Goal: Task Accomplishment & Management: Use online tool/utility

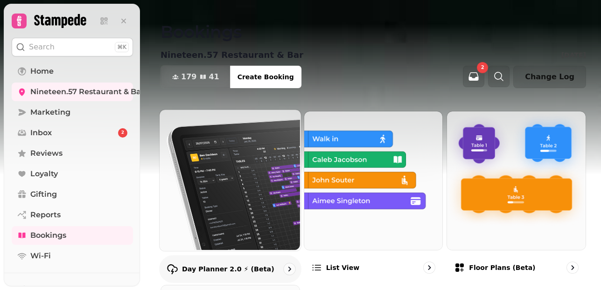
click at [208, 267] on p "Day Planner 2.0 ⚡ (Beta)" at bounding box center [228, 269] width 92 height 9
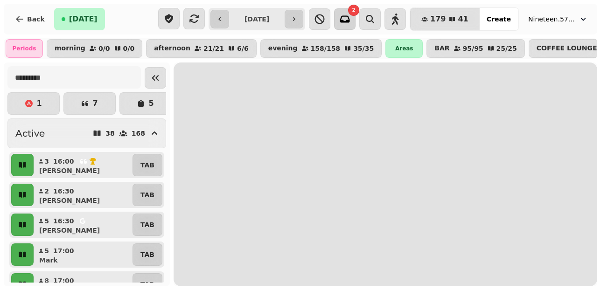
click at [351, 19] on icon "button" at bounding box center [344, 19] width 11 height 11
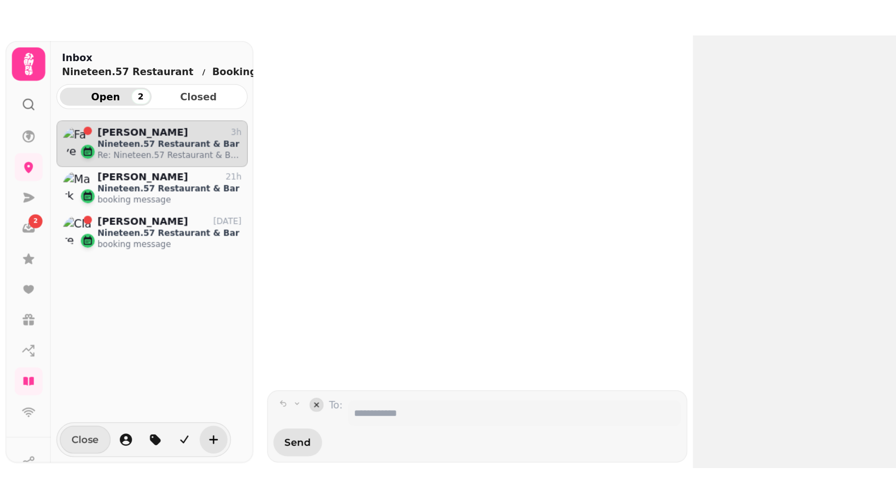
scroll to position [218, 128]
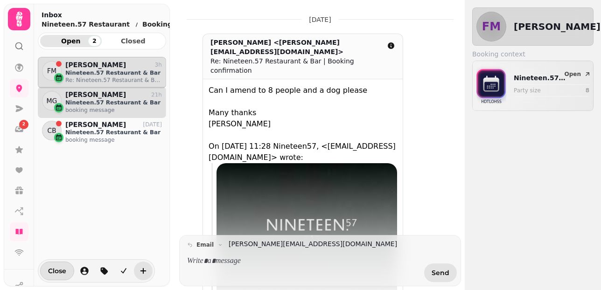
click at [126, 98] on div "Mark Graham 21h" at bounding box center [113, 95] width 97 height 8
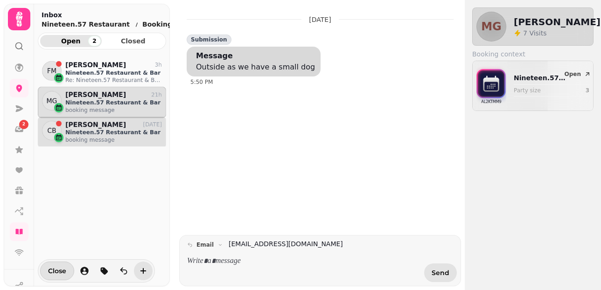
click at [102, 131] on p "Nineteen.57 Restaurant & Bar" at bounding box center [113, 132] width 97 height 7
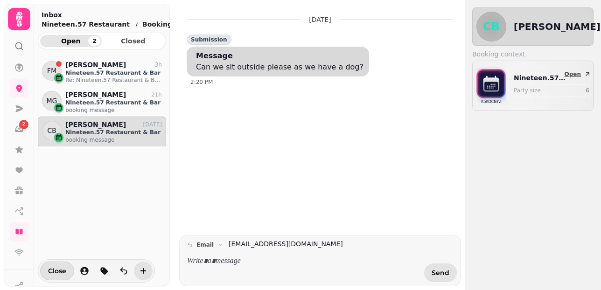
click at [532, 80] on p "Nineteen.57 Restaurant & Bar" at bounding box center [540, 77] width 53 height 9
select select "**********"
select select "*"
select select "****"
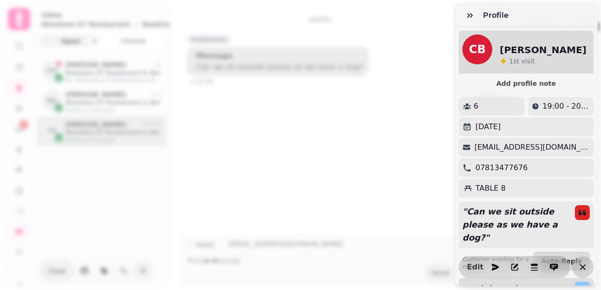
click at [275, 151] on div "Profile CB Clare Bate 1 st visit Add profile note 6 19:00 - 20:30 Saturday 23rd…" at bounding box center [300, 152] width 601 height 275
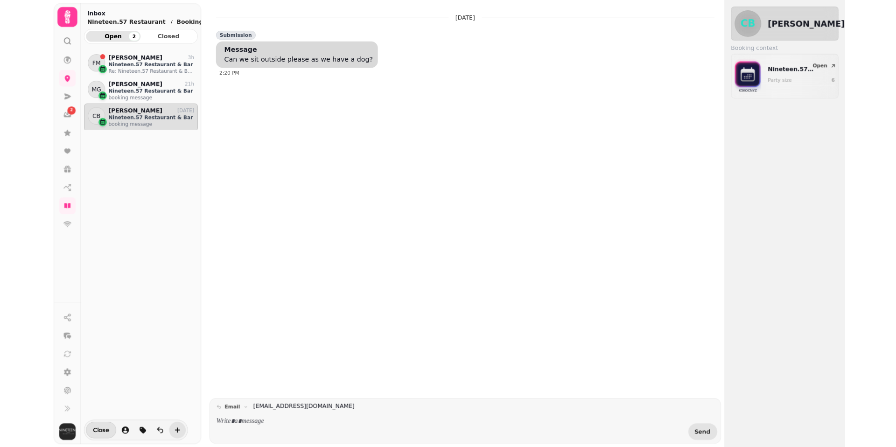
scroll to position [0, 0]
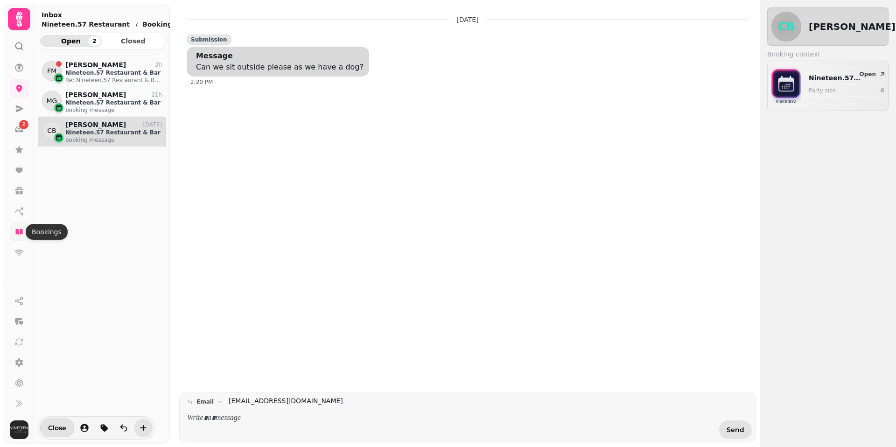
click at [16, 230] on icon at bounding box center [18, 232] width 7 height 6
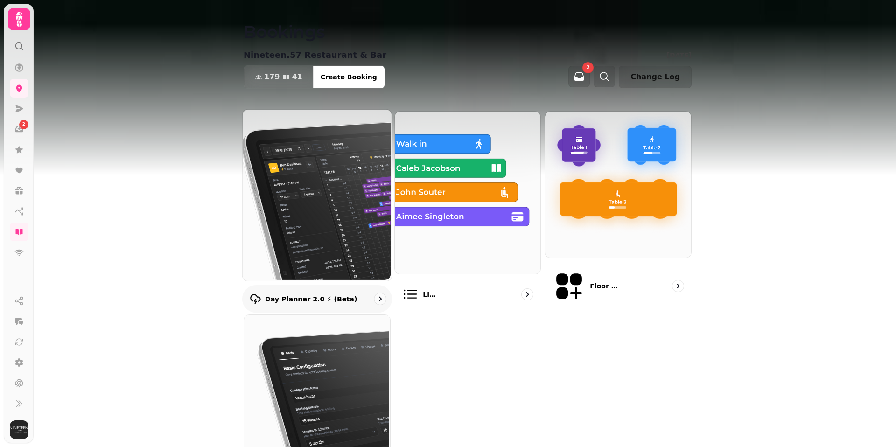
click at [298, 290] on p "Day Planner 2.0 ⚡ (Beta)" at bounding box center [311, 298] width 92 height 9
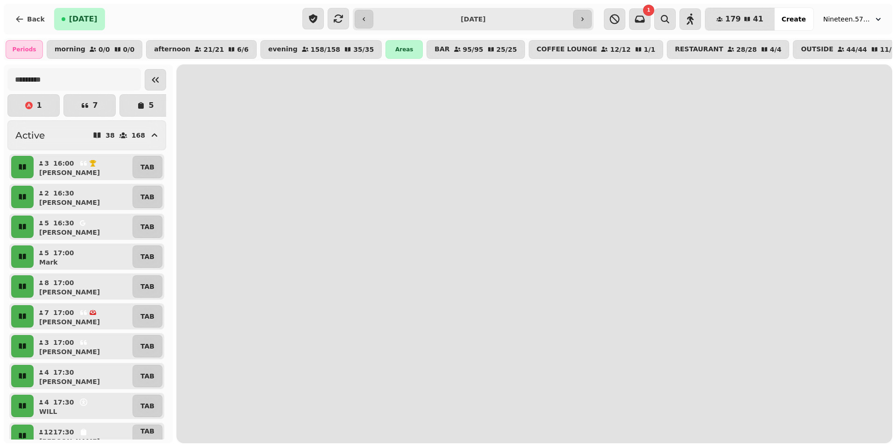
click at [531, 18] on input "**********" at bounding box center [473, 19] width 196 height 15
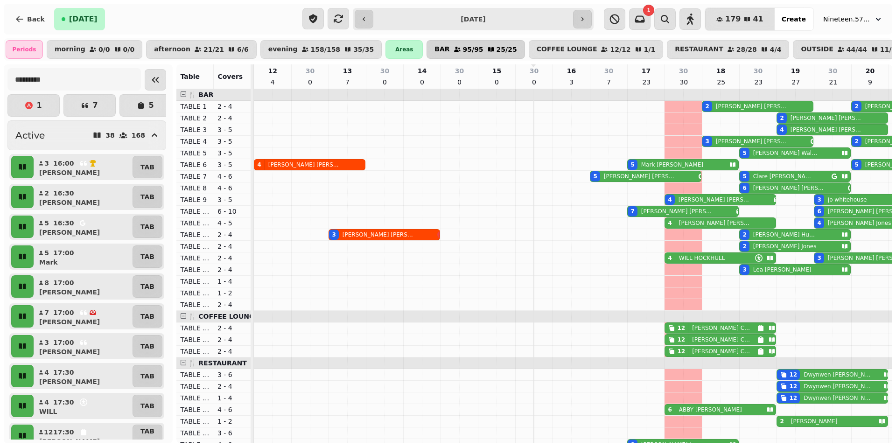
scroll to position [0, 71]
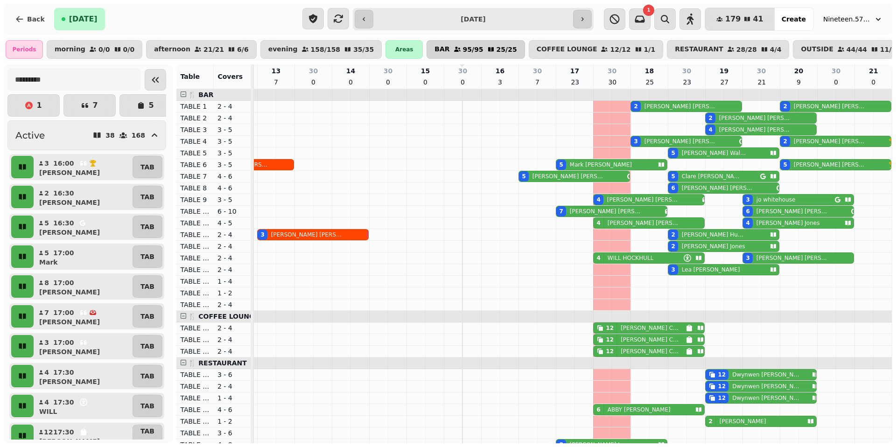
type input "**********"
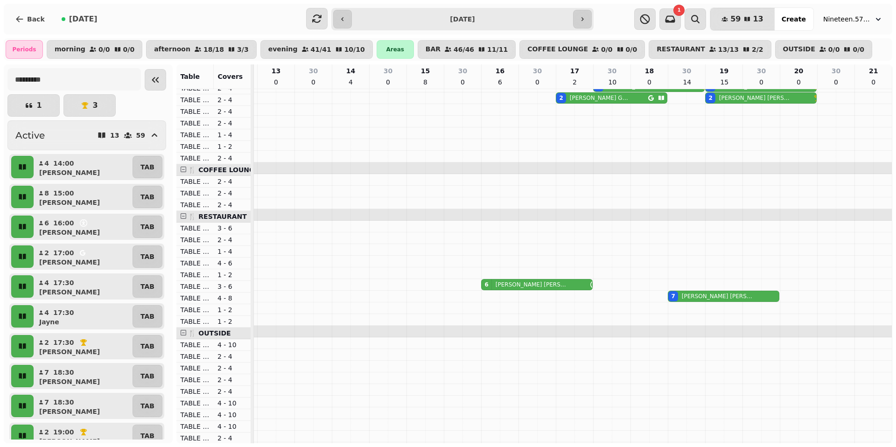
scroll to position [155, 0]
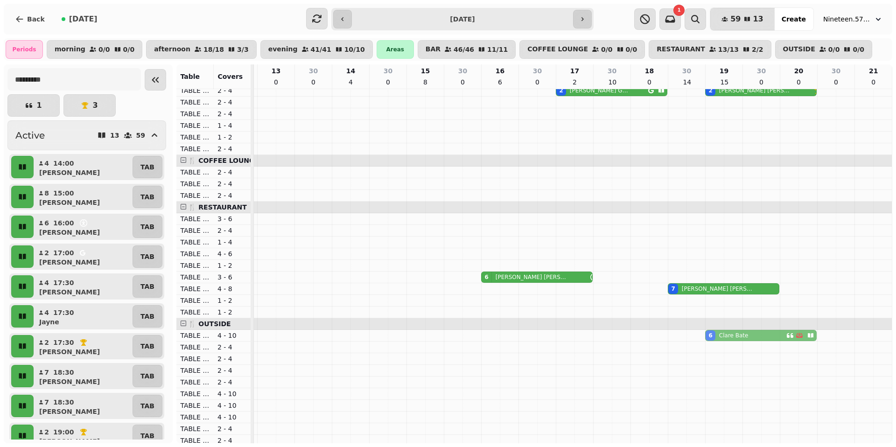
drag, startPoint x: 739, startPoint y: 188, endPoint x: 741, endPoint y: 338, distance: 150.3
click at [741, 338] on tbody "4 Kelly Hampson 4 Jayne HUGHES 5 Zak Zollino 6 Clare Bate 8 Laura Barton 7 Nico…" at bounding box center [538, 288] width 710 height 711
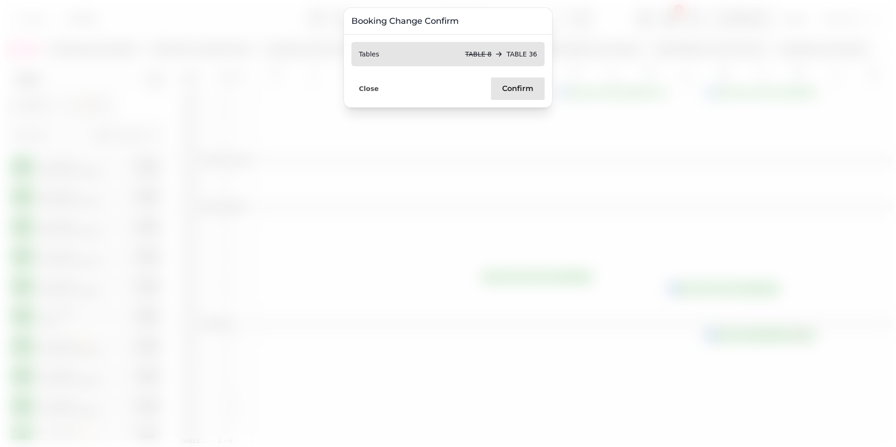
click at [515, 93] on button "Confirm" at bounding box center [518, 88] width 54 height 22
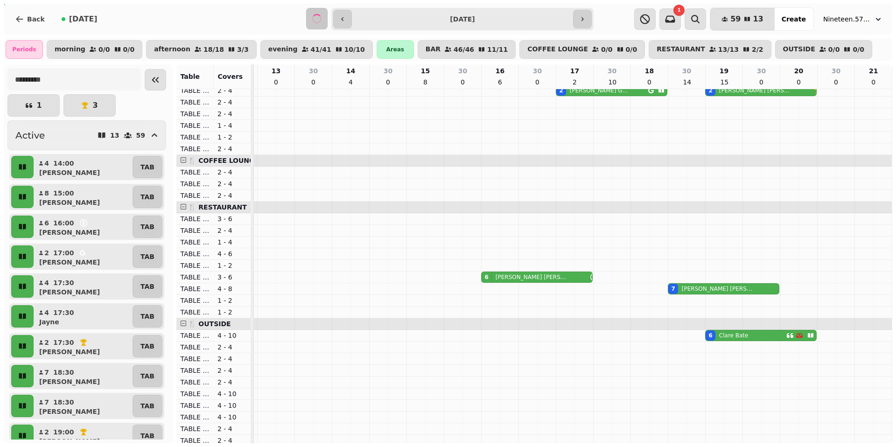
scroll to position [0, 0]
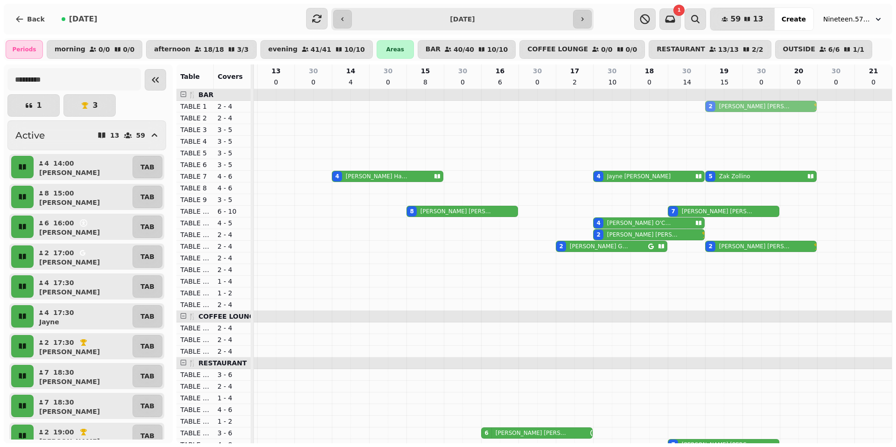
drag, startPoint x: 739, startPoint y: 232, endPoint x: 738, endPoint y: 107, distance: 124.6
click at [738, 107] on tbody "2 Andrew Taylor 4 Kelly Hampson 4 Jayne HUGHES 5 Zak Zollino 8 Laura Barton 7 N…" at bounding box center [538, 444] width 710 height 711
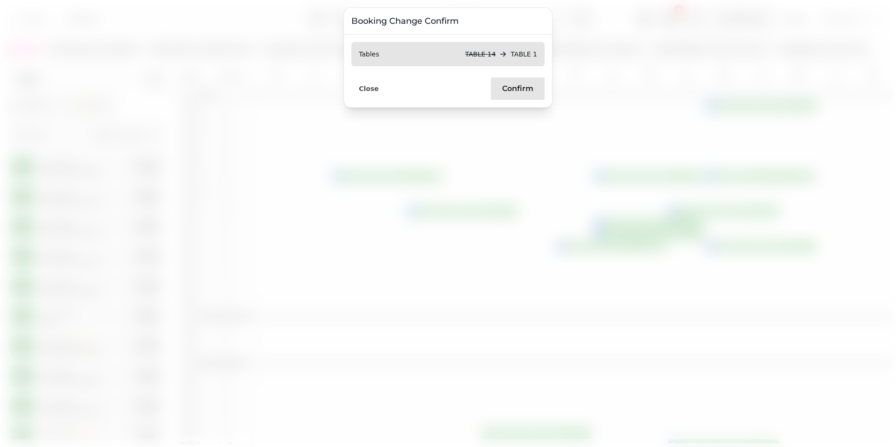
click at [520, 87] on span "Confirm" at bounding box center [517, 88] width 31 height 7
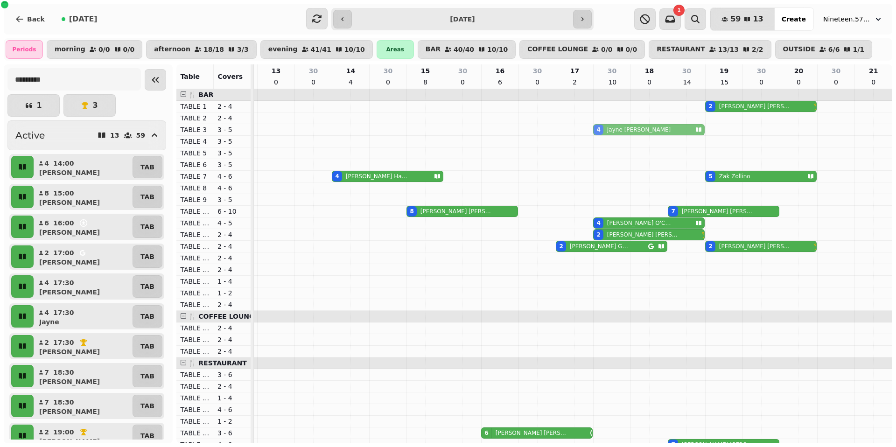
drag, startPoint x: 625, startPoint y: 174, endPoint x: 620, endPoint y: 132, distance: 41.8
click at [621, 130] on tbody "2 Andrew Taylor 4 Jayne HUGHES 4 Kelly Hampson 4 Jayne HUGHES 5 Zak Zollino 8 L…" at bounding box center [538, 444] width 710 height 711
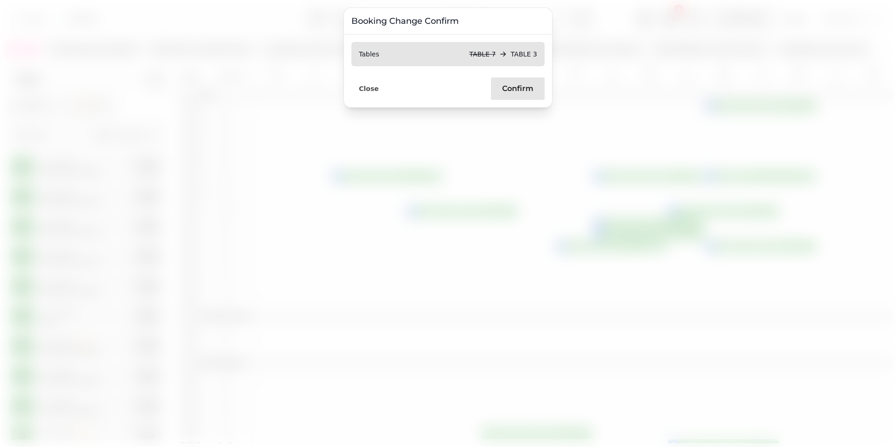
click at [511, 85] on span "Confirm" at bounding box center [517, 88] width 31 height 7
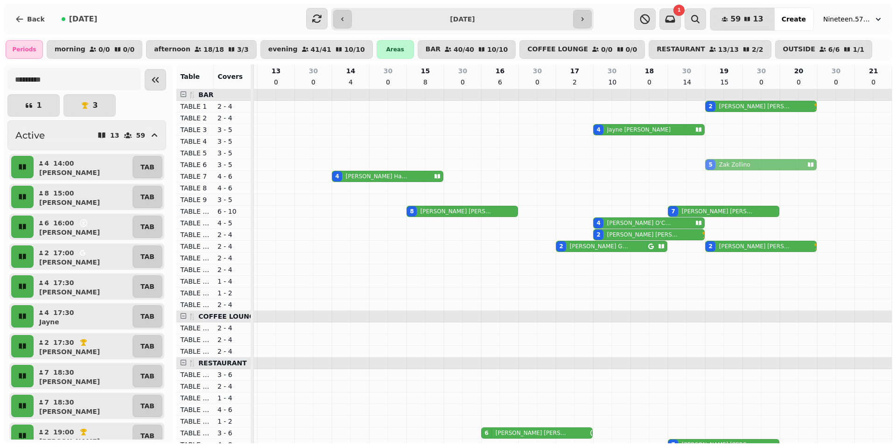
drag, startPoint x: 728, startPoint y: 177, endPoint x: 727, endPoint y: 166, distance: 10.8
click at [727, 166] on tbody "2 Andrew Taylor 4 Jayne HUGHES 5 Zak Zollino 4 Kelly Hampson 5 Zak Zollino 8 La…" at bounding box center [538, 444] width 710 height 711
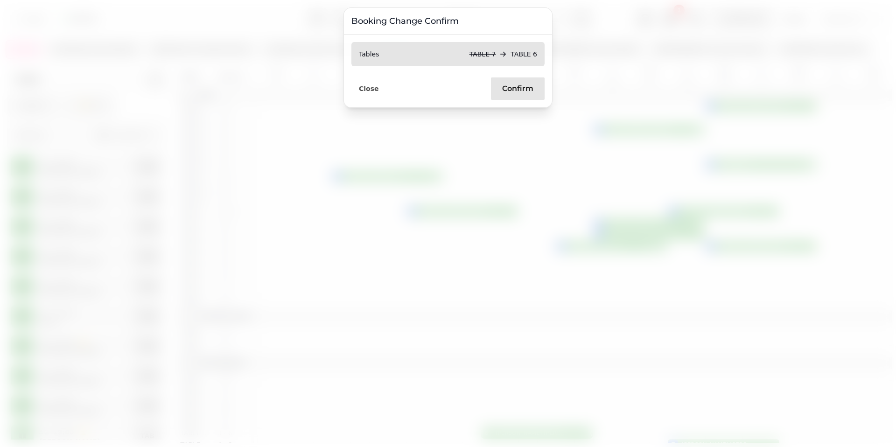
click at [528, 88] on span "Confirm" at bounding box center [517, 88] width 31 height 7
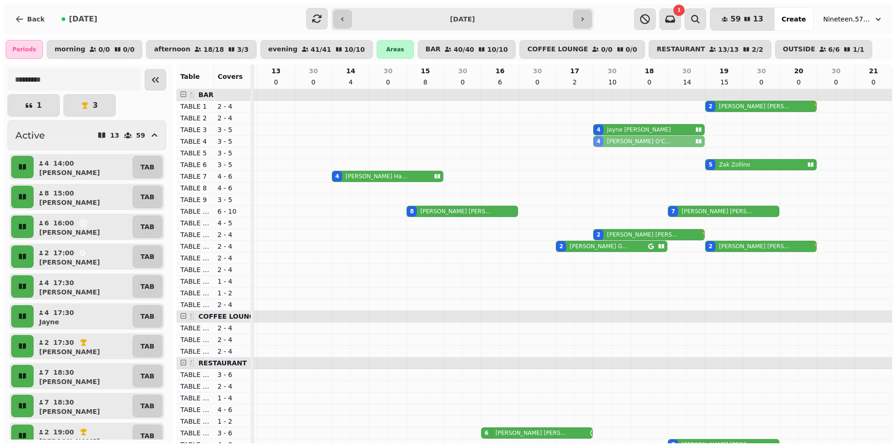
drag, startPoint x: 615, startPoint y: 222, endPoint x: 612, endPoint y: 141, distance: 81.7
click at [612, 141] on tbody "2 Andrew Taylor 4 Jayne HUGHES 4 Rob O'Call 5 Zak Zollino 4 Kelly Hampson 8 Lau…" at bounding box center [538, 444] width 710 height 711
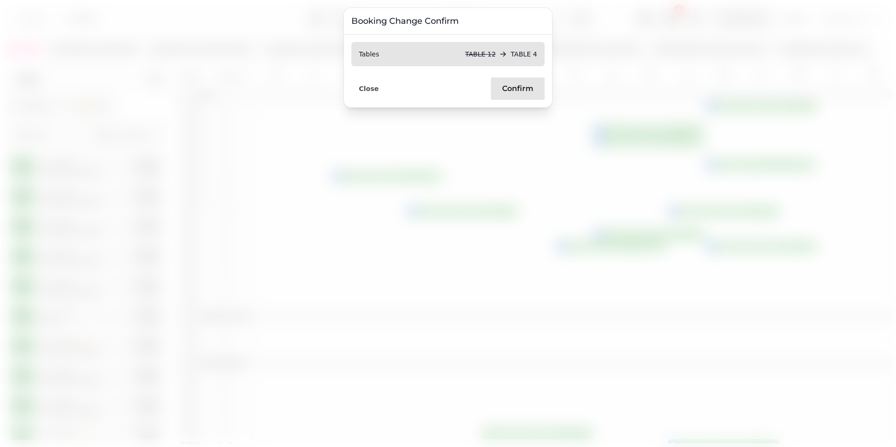
click at [526, 89] on span "Confirm" at bounding box center [517, 88] width 31 height 7
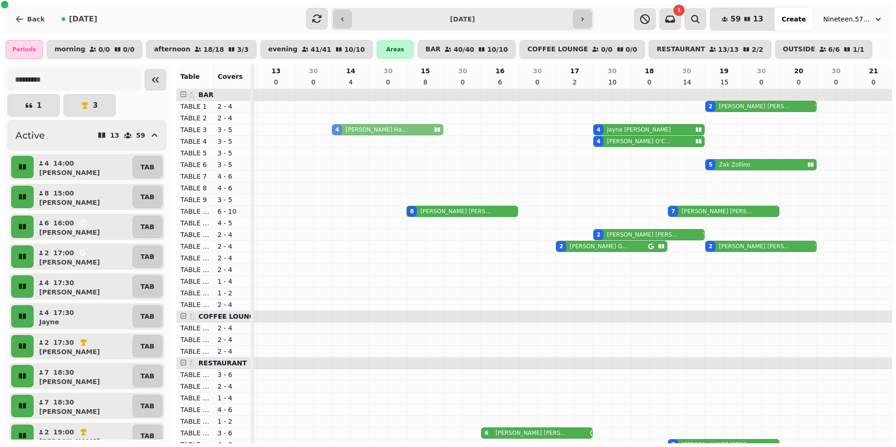
drag, startPoint x: 366, startPoint y: 174, endPoint x: 364, endPoint y: 132, distance: 42.1
click at [364, 130] on tbody "2 Andrew Taylor 4 Jayne HUGHES 4 Kelly Hampson 4 Rob O'Call 5 Zak Zollino 4 Kel…" at bounding box center [538, 444] width 710 height 711
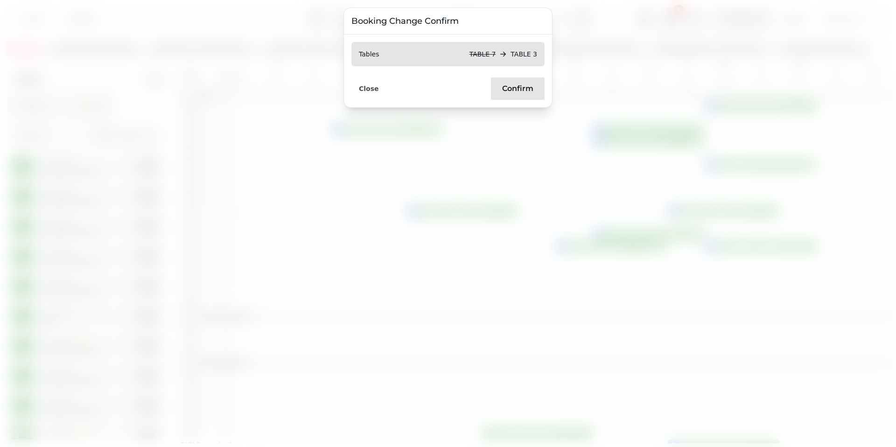
click at [508, 87] on span "Confirm" at bounding box center [517, 88] width 31 height 7
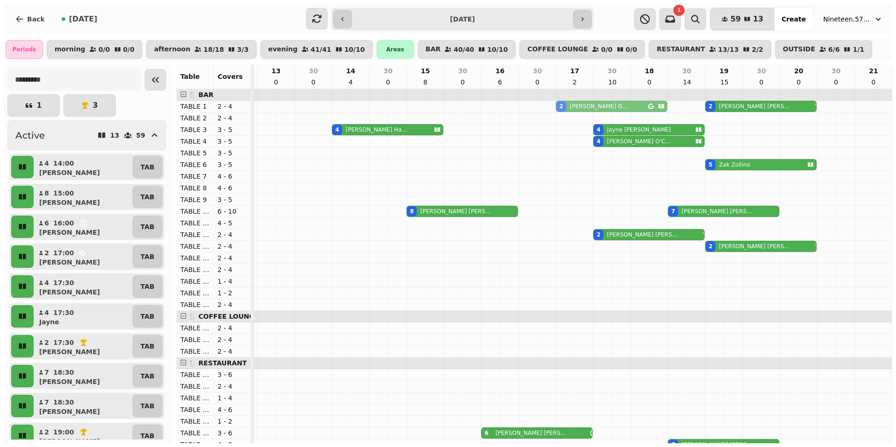
drag, startPoint x: 582, startPoint y: 245, endPoint x: 579, endPoint y: 103, distance: 141.5
click at [579, 103] on tbody "2 Andrew Taylor 2 Rachel Gudgeon 4 Kelly Hampson 4 Jayne HUGHES 4 Rob O'Call 5 …" at bounding box center [538, 444] width 710 height 711
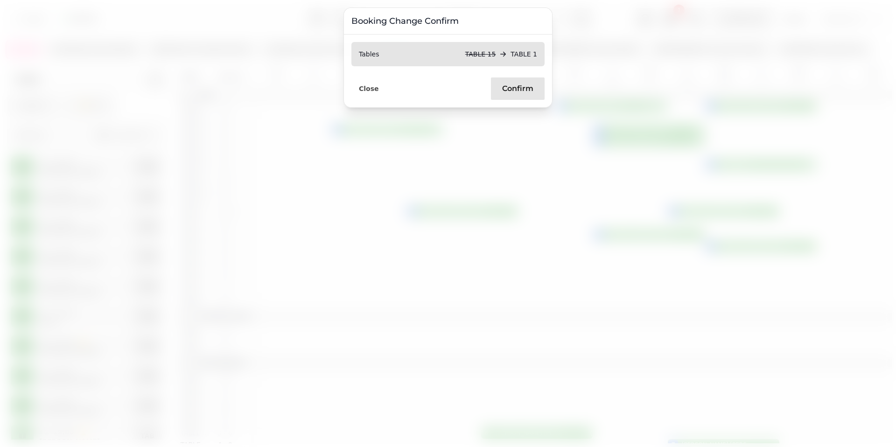
click at [518, 90] on span "Confirm" at bounding box center [517, 88] width 31 height 7
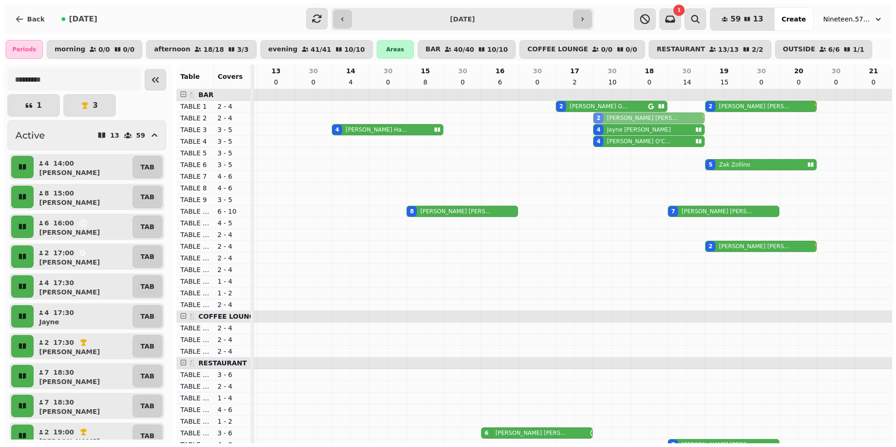
drag, startPoint x: 624, startPoint y: 234, endPoint x: 622, endPoint y: 121, distance: 113.0
click at [622, 113] on tbody "2 Rachel Gudgeon 2 Andrew Taylor 2 Taylor Hooper 4 Kelly Hampson 4 Jayne HUGHES…" at bounding box center [538, 444] width 710 height 711
drag, startPoint x: 625, startPoint y: 232, endPoint x: 630, endPoint y: 112, distance: 120.5
click at [630, 112] on tbody "2 Rachel Gudgeon 2 Andrew Taylor 2 Taylor Hooper 4 Kelly Hampson 4 Jayne HUGHES…" at bounding box center [538, 444] width 710 height 711
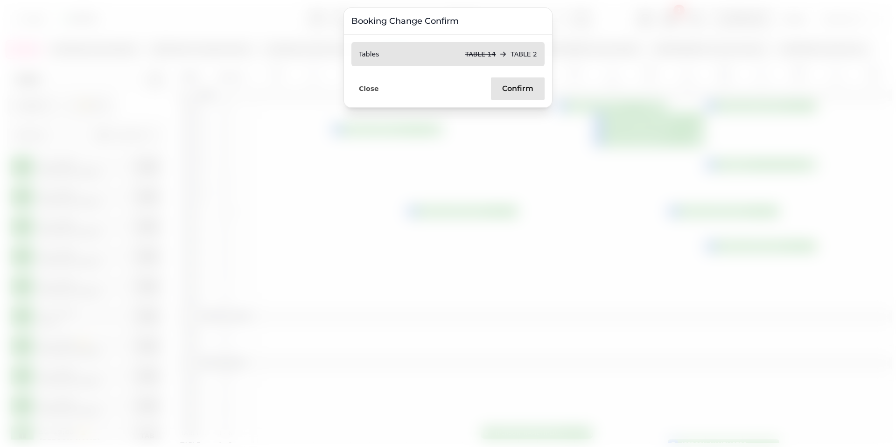
click at [530, 89] on span "Confirm" at bounding box center [517, 88] width 31 height 7
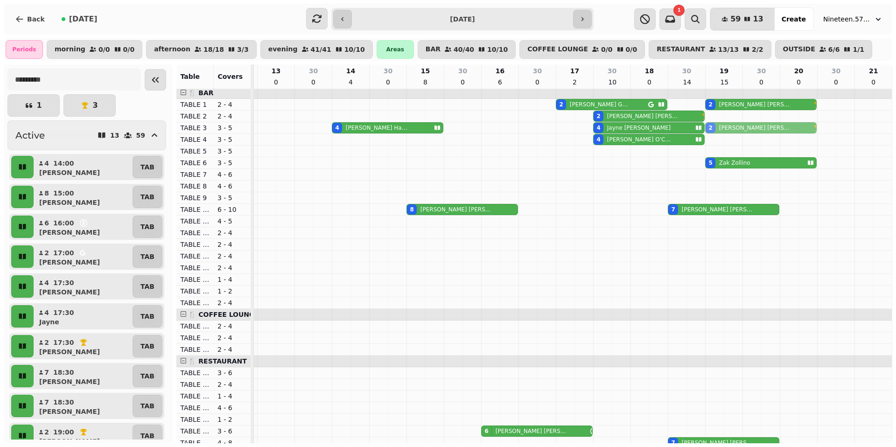
scroll to position [4, 0]
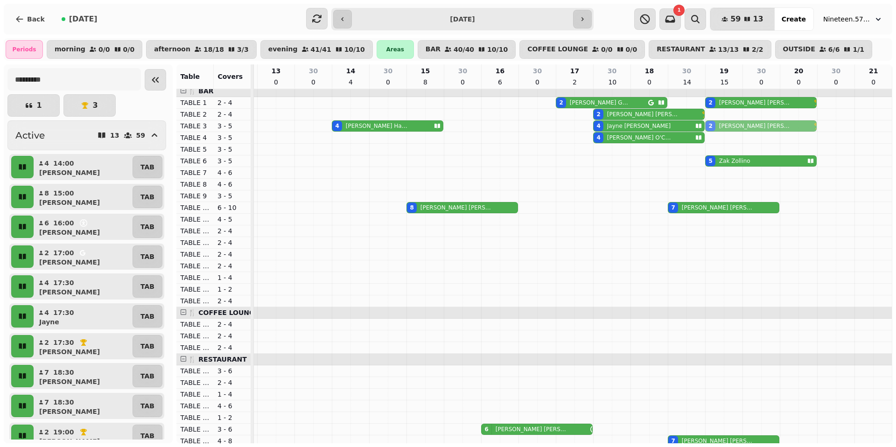
drag, startPoint x: 723, startPoint y: 247, endPoint x: 724, endPoint y: 134, distance: 113.4
click at [724, 128] on tbody "2 Rachel Gudgeon 2 Andrew Taylor 2 Taylor Hooper 4 Kelly Hampson 4 Jayne HUGHES…" at bounding box center [538, 440] width 710 height 711
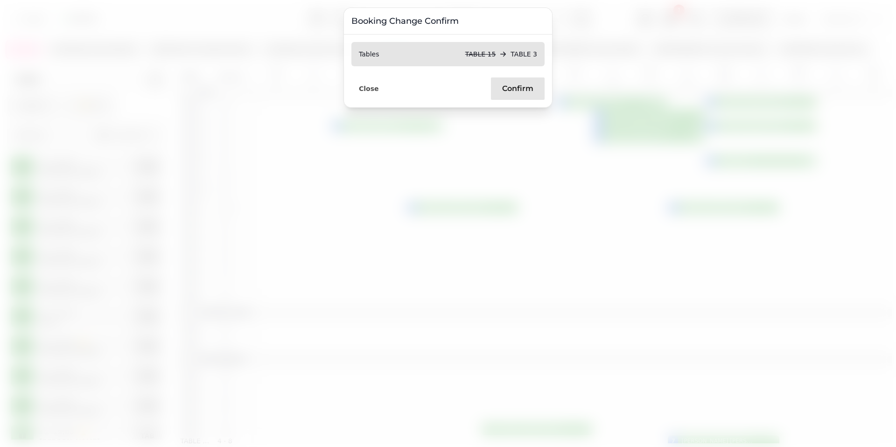
click at [515, 90] on span "Confirm" at bounding box center [517, 88] width 31 height 7
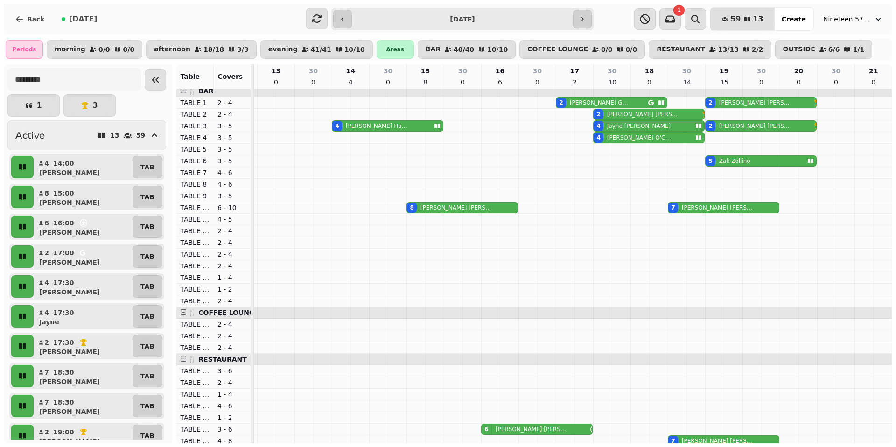
scroll to position [116, 0]
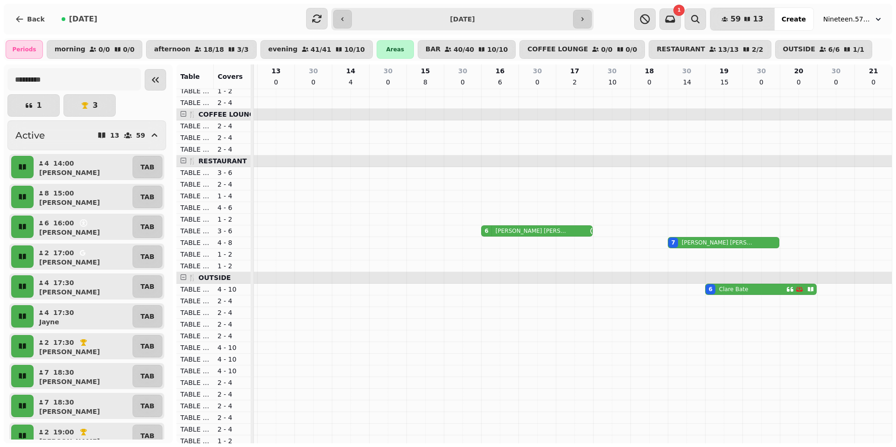
click at [525, 229] on p "MAXINE FRISBY" at bounding box center [532, 230] width 72 height 7
select select "**********"
select select "*"
select select "****"
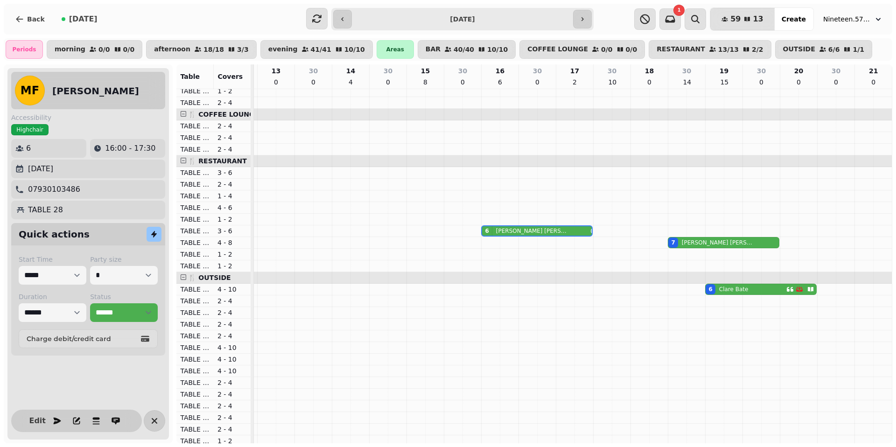
click at [526, 232] on p "MAXINE FRISBY" at bounding box center [532, 230] width 72 height 7
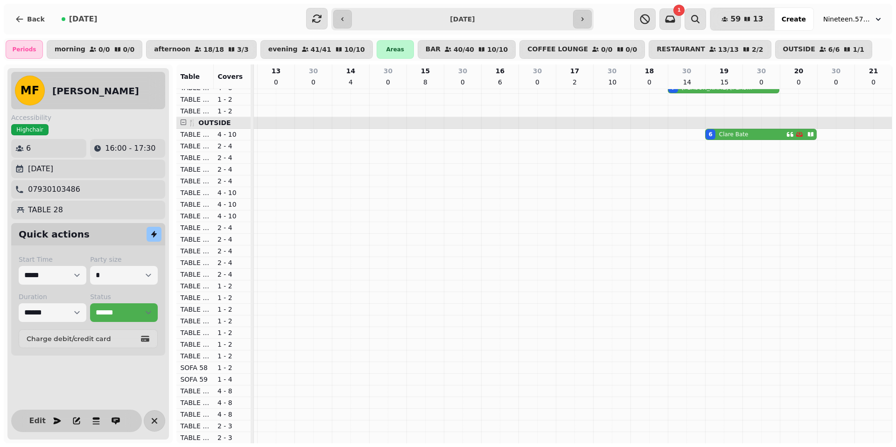
scroll to position [0, 0]
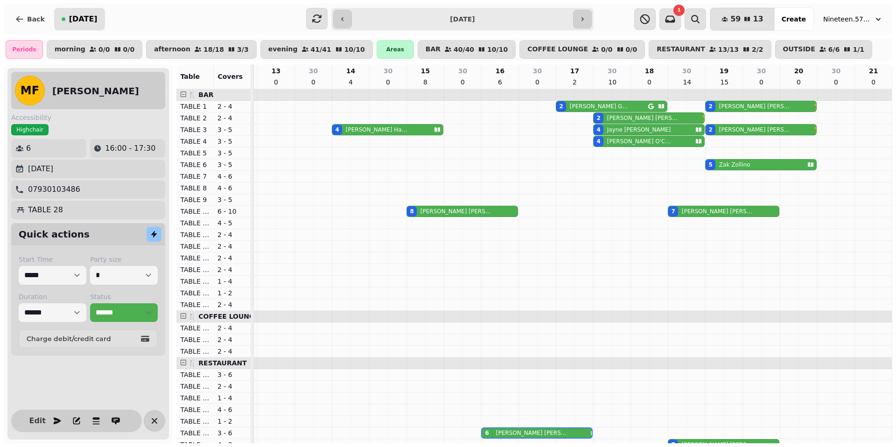
click at [73, 21] on span "[DATE]" at bounding box center [83, 18] width 28 height 7
type input "**********"
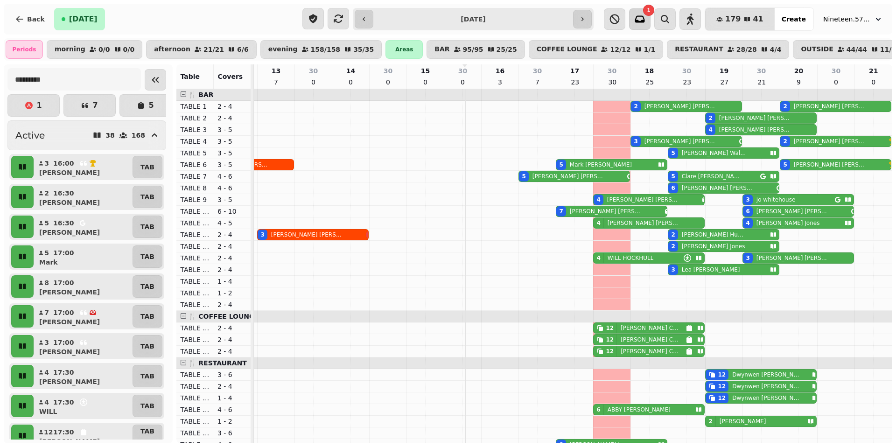
click at [646, 19] on icon "button" at bounding box center [639, 19] width 11 height 11
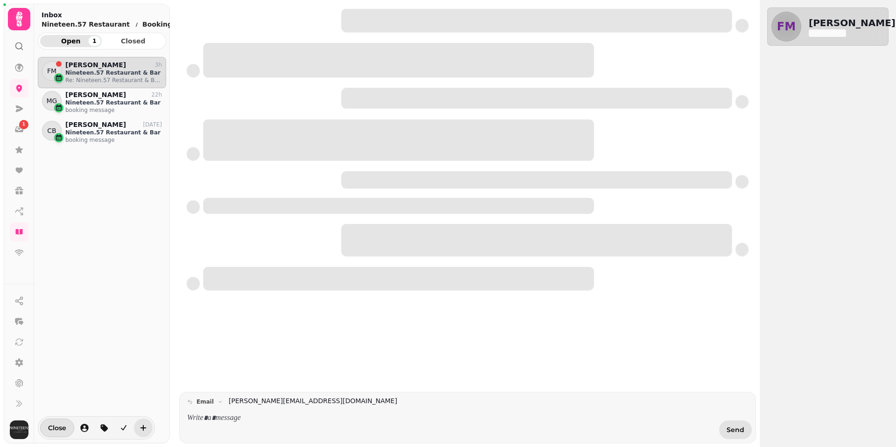
scroll to position [375, 128]
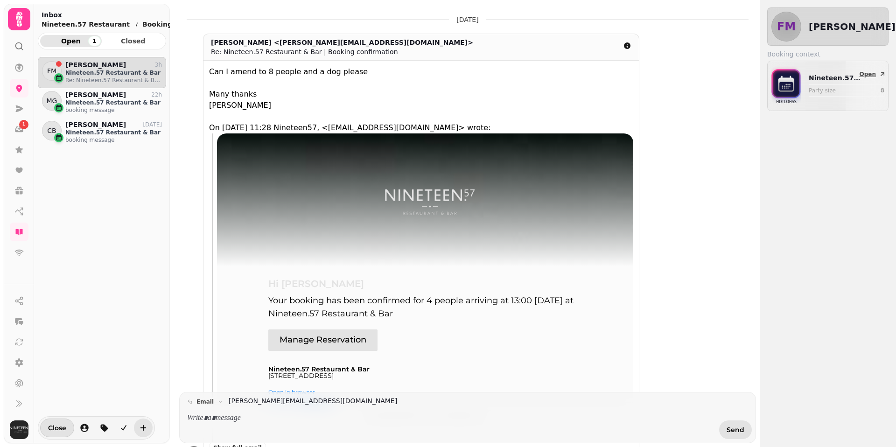
click at [819, 75] on p "Nineteen.57 Restaurant & Bar" at bounding box center [835, 77] width 53 height 9
select select "**********"
select select "*"
select select "****"
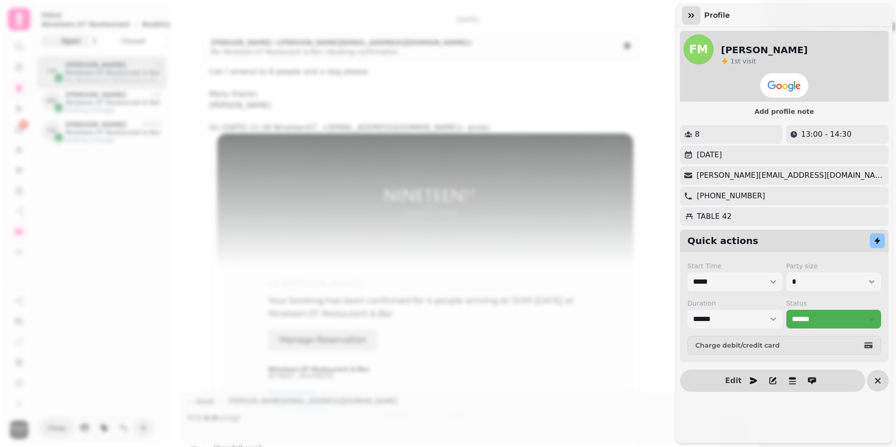
click at [691, 15] on icon "button" at bounding box center [691, 15] width 9 height 9
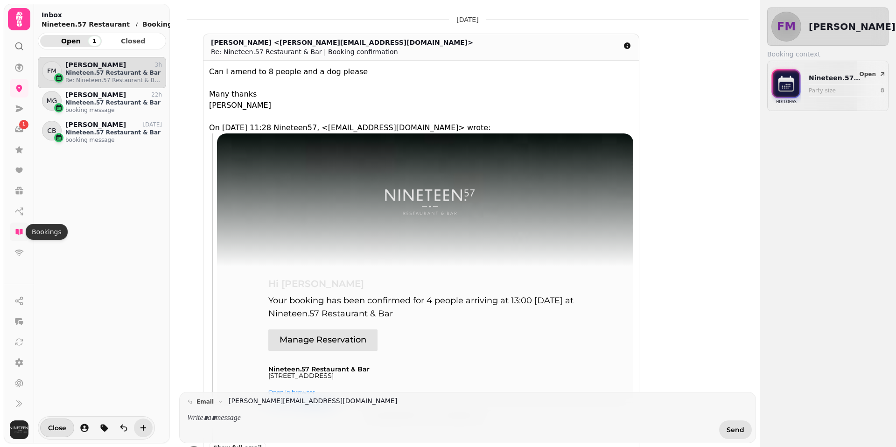
click at [17, 229] on icon at bounding box center [18, 232] width 7 height 6
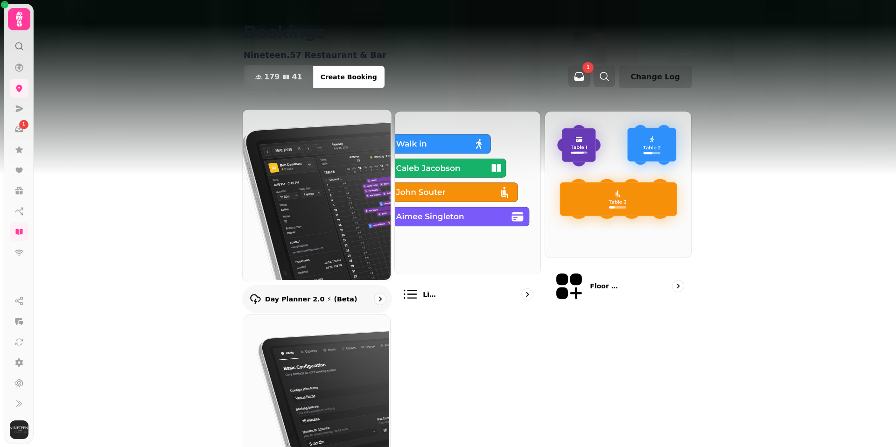
click at [313, 294] on p "Day Planner 2.0 ⚡ (Beta)" at bounding box center [311, 298] width 92 height 9
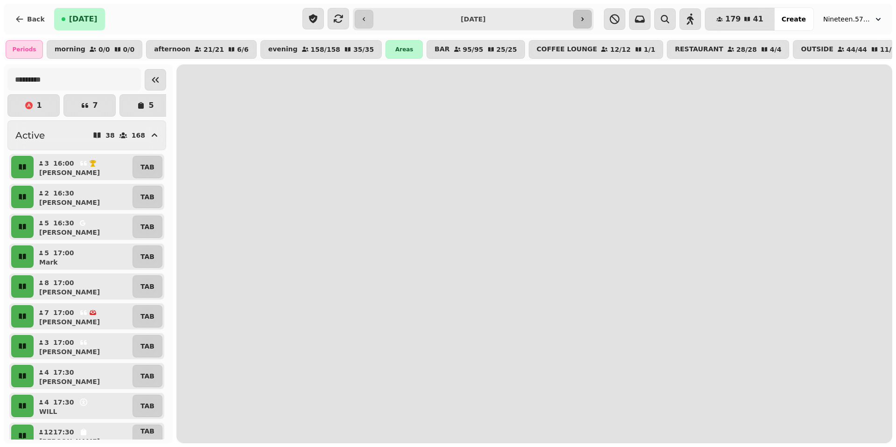
click at [583, 19] on icon "button" at bounding box center [582, 18] width 7 height 7
type input "**********"
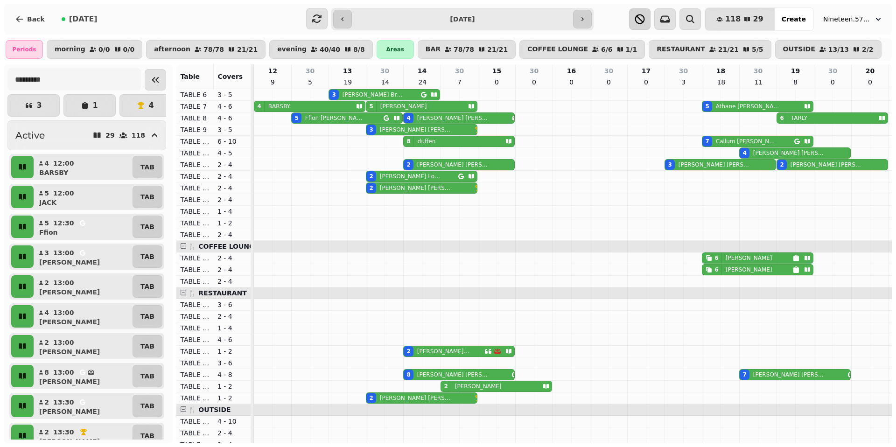
click at [645, 18] on icon "button" at bounding box center [640, 19] width 10 height 10
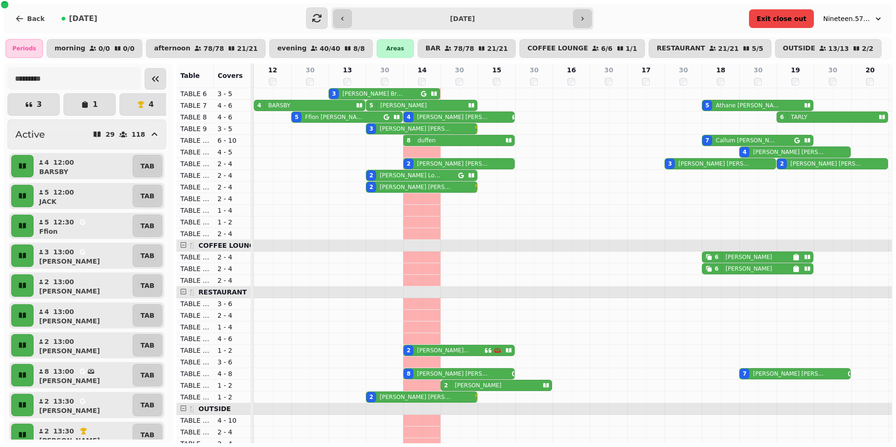
click at [771, 21] on span "Exit close out" at bounding box center [782, 18] width 50 height 7
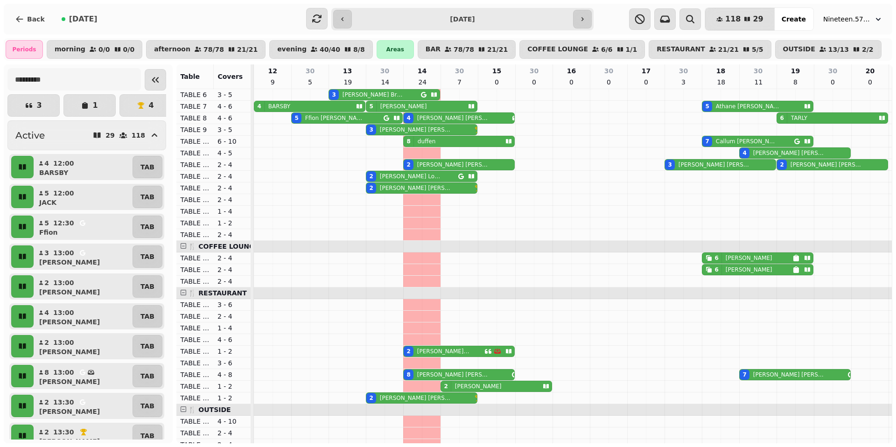
click at [731, 257] on p "MCDONALD" at bounding box center [749, 257] width 47 height 7
select select "**********"
select select "*"
select select "****"
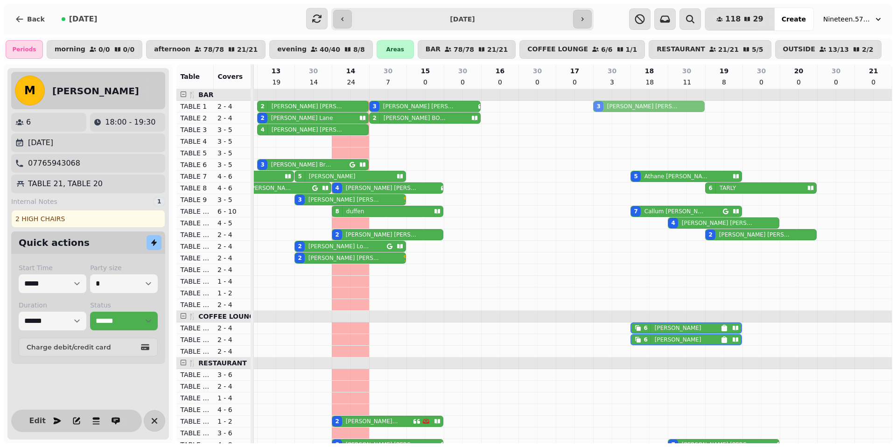
drag, startPoint x: 633, startPoint y: 237, endPoint x: 630, endPoint y: 109, distance: 128.0
click at [630, 109] on tbody "2 HELEN GOUGH 3 Rowena Gilbert 3 Sam Kirk 2 Helen Lane 2 CAROLINE BOURNE 4 PAUL…" at bounding box center [538, 444] width 710 height 711
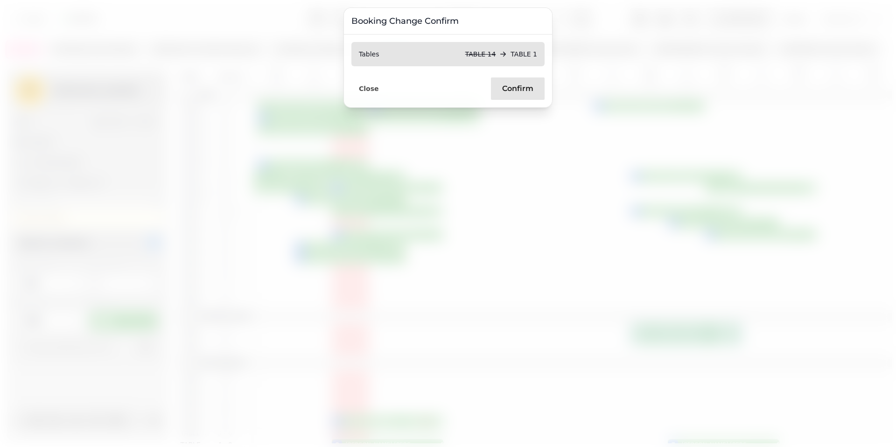
click at [521, 83] on button "Confirm" at bounding box center [518, 88] width 54 height 22
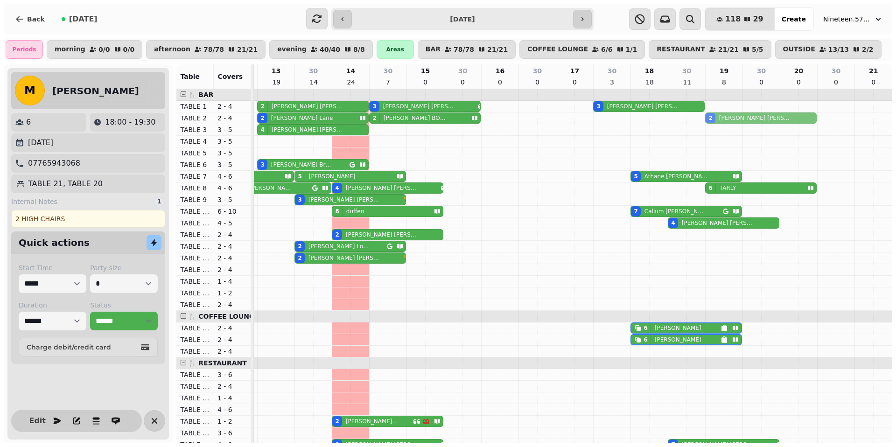
drag, startPoint x: 759, startPoint y: 234, endPoint x: 753, endPoint y: 115, distance: 119.1
click at [753, 115] on tbody "2 HELEN GOUGH 3 Rowena Gilbert 3 Sam Kirk 2 Helen Lane 2 CAROLINE BOURNE 2 Hele…" at bounding box center [538, 444] width 710 height 711
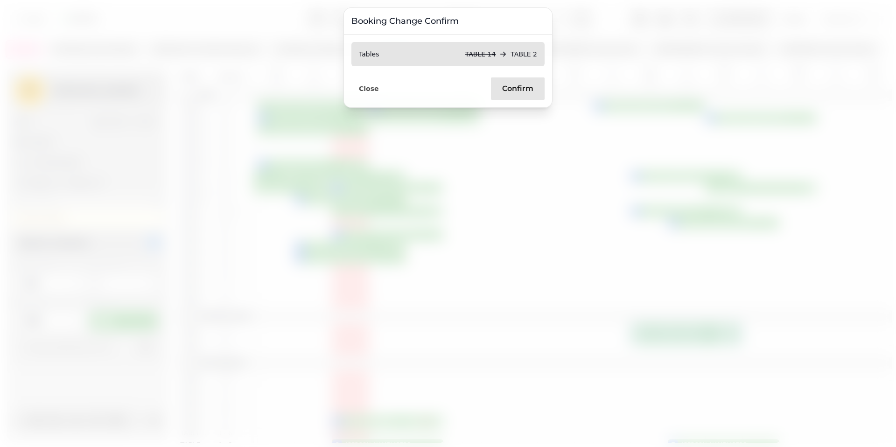
click at [497, 87] on button "Confirm" at bounding box center [518, 88] width 54 height 22
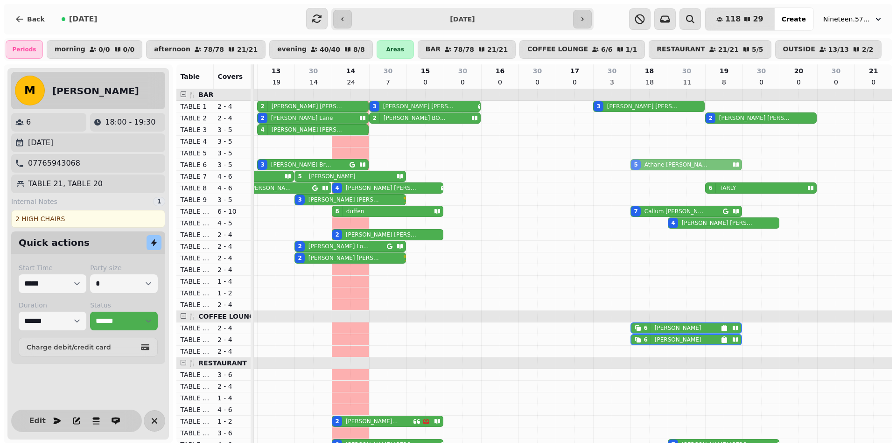
drag, startPoint x: 656, startPoint y: 176, endPoint x: 657, endPoint y: 166, distance: 10.3
click at [657, 166] on tbody "2 HELEN GOUGH 3 Rowena Gilbert 3 Sam Kirk 2 Helen Lane 2 CAROLINE BOURNE 2 Hele…" at bounding box center [538, 444] width 710 height 711
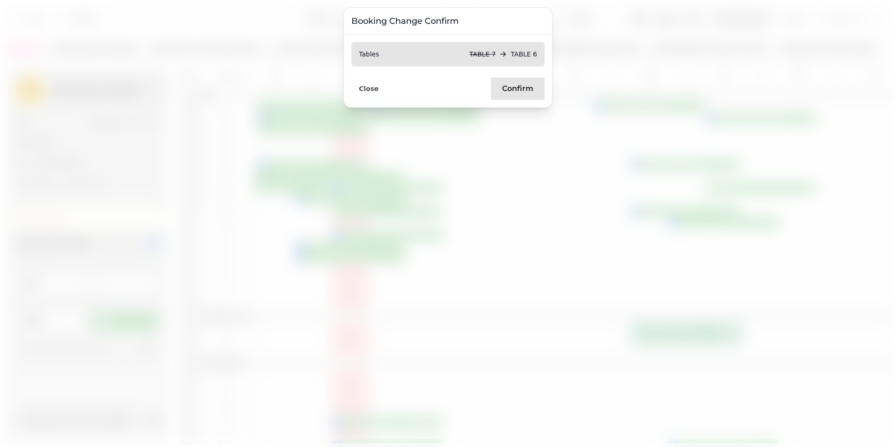
click at [519, 91] on span "Confirm" at bounding box center [517, 88] width 31 height 7
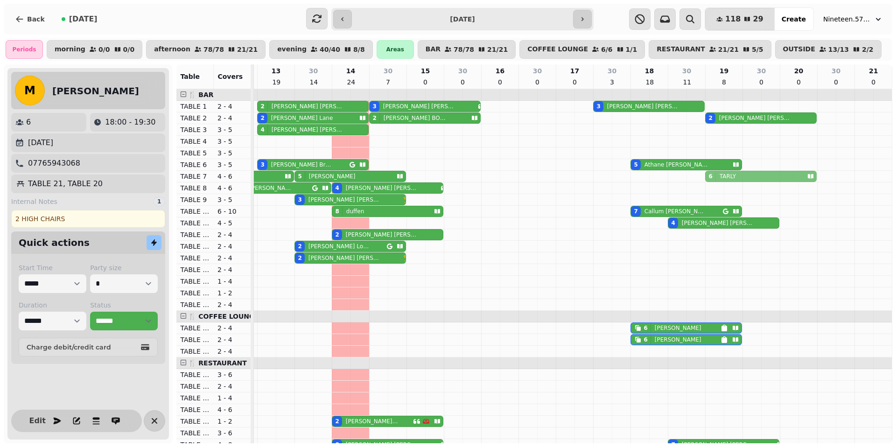
drag, startPoint x: 733, startPoint y: 189, endPoint x: 735, endPoint y: 179, distance: 9.5
click at [735, 179] on tbody "2 HELEN GOUGH 3 Rowena Gilbert 3 Sam Kirk 2 Helen Lane 2 CAROLINE BOURNE 2 Hele…" at bounding box center [538, 444] width 710 height 711
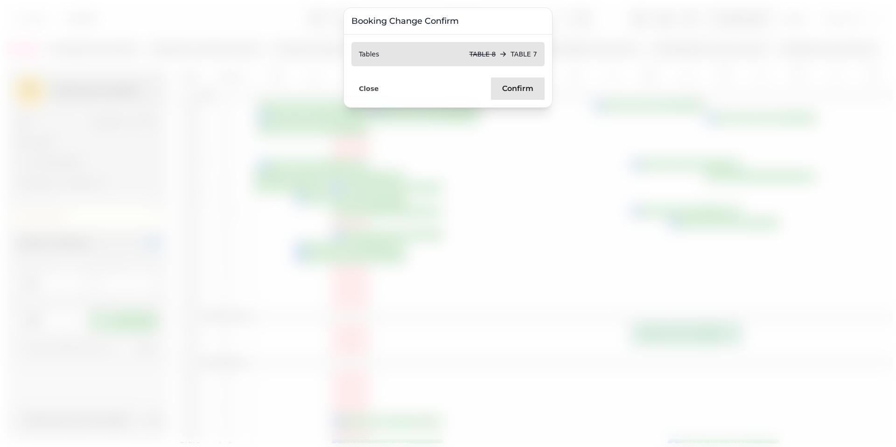
click at [525, 85] on span "Confirm" at bounding box center [517, 88] width 31 height 7
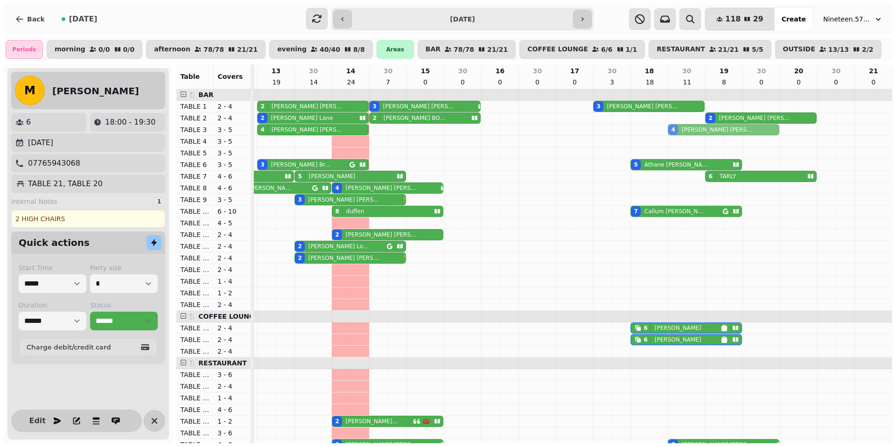
drag, startPoint x: 689, startPoint y: 222, endPoint x: 695, endPoint y: 127, distance: 95.0
click at [695, 127] on tbody "2 HELEN GOUGH 3 Rowena Gilbert 3 Sam Kirk 2 Helen Lane 2 CAROLINE BOURNE 2 Hele…" at bounding box center [538, 444] width 710 height 711
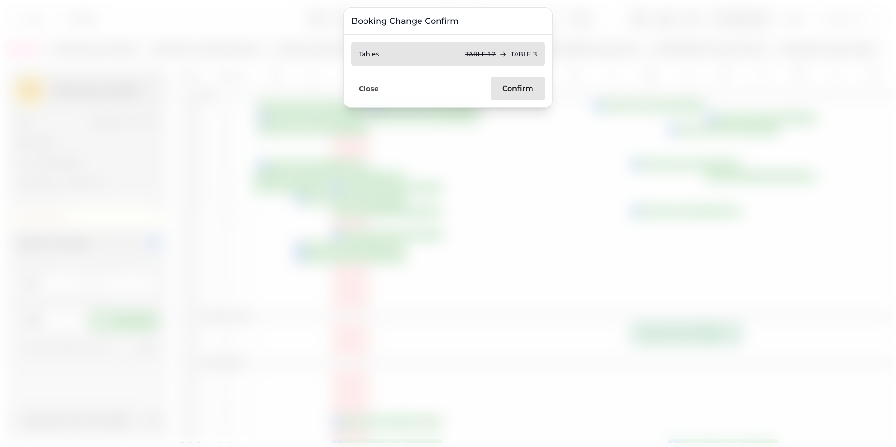
click at [521, 90] on span "Confirm" at bounding box center [517, 88] width 31 height 7
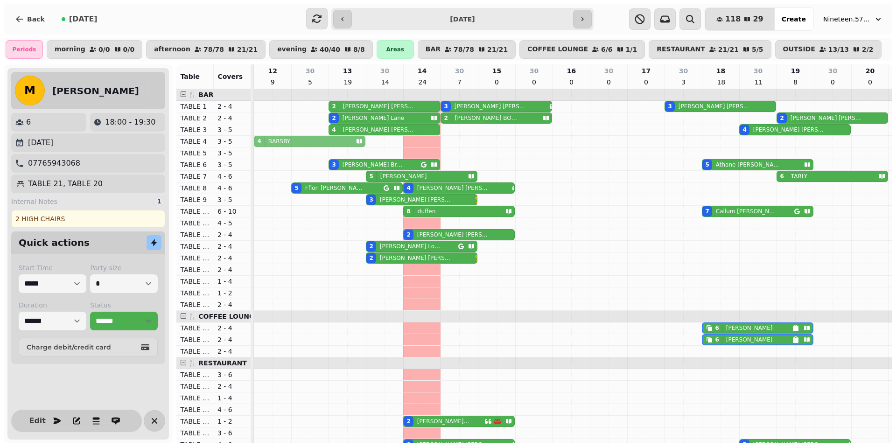
drag, startPoint x: 310, startPoint y: 173, endPoint x: 311, endPoint y: 144, distance: 29.4
click at [311, 141] on tbody "2 HELEN GOUGH 3 Rowena Gilbert 3 Sam Kirk 2 Helen Lane 2 CAROLINE BOURNE 2 Hele…" at bounding box center [609, 444] width 710 height 711
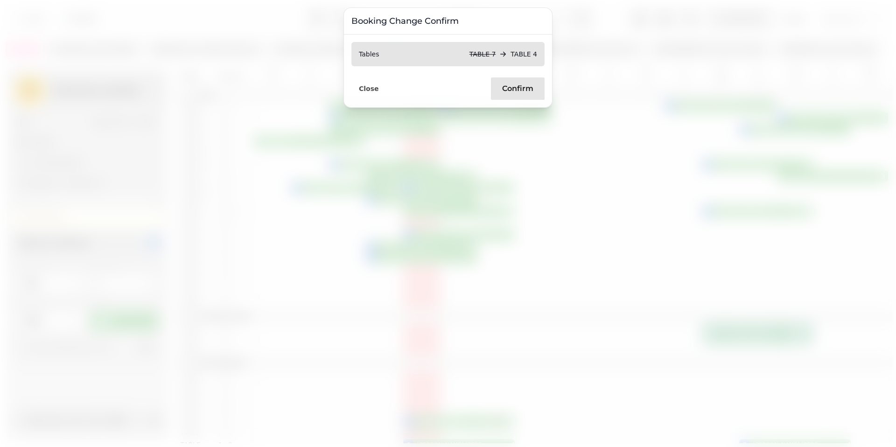
click at [510, 91] on span "Confirm" at bounding box center [517, 88] width 31 height 7
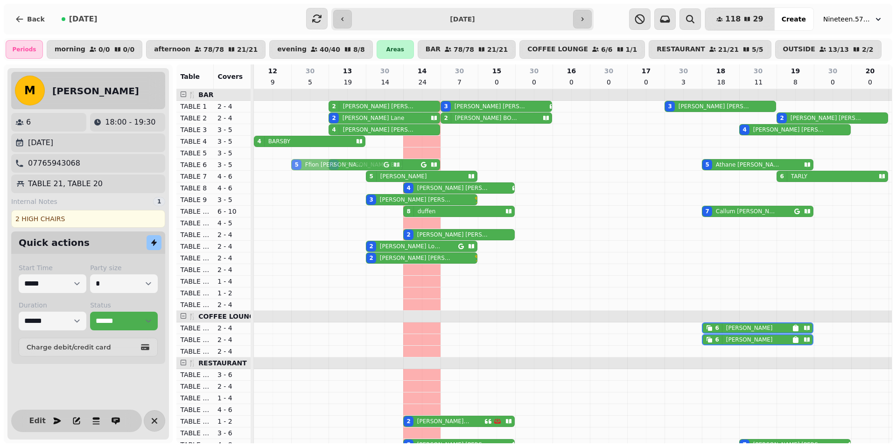
drag, startPoint x: 302, startPoint y: 186, endPoint x: 302, endPoint y: 163, distance: 22.9
click at [302, 163] on tbody "2 HELEN GOUGH 3 Rowena Gilbert 3 Sam Kirk 2 Helen Lane 2 CAROLINE BOURNE 2 Hele…" at bounding box center [609, 444] width 710 height 711
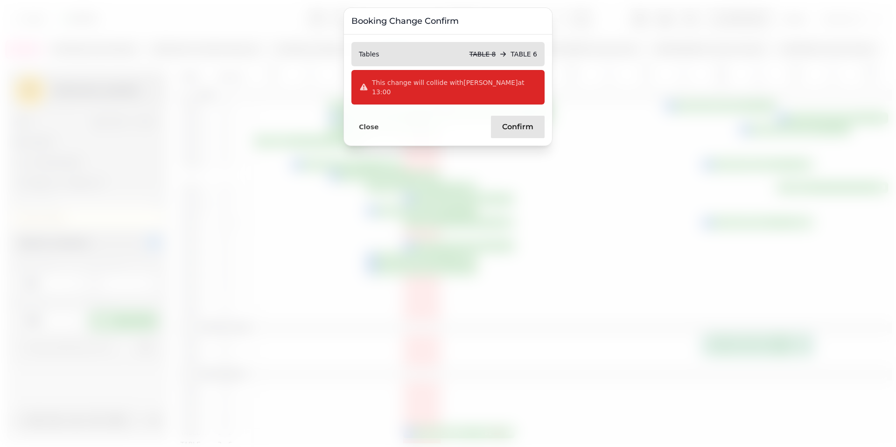
click at [527, 123] on span "Confirm" at bounding box center [517, 126] width 31 height 7
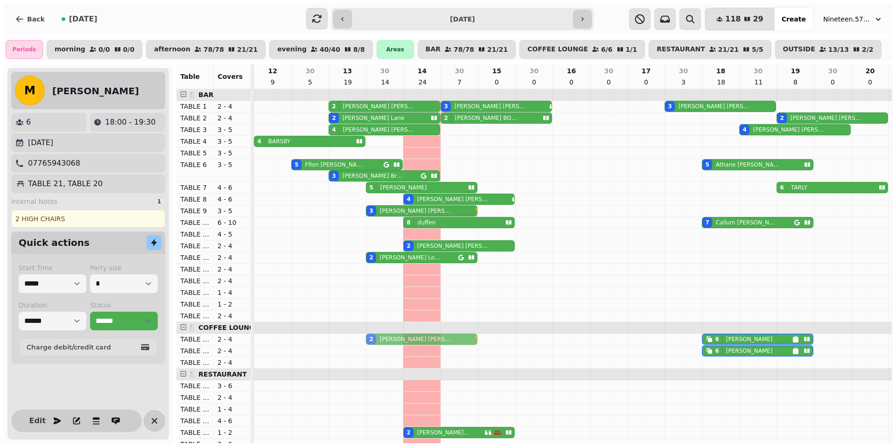
drag, startPoint x: 401, startPoint y: 269, endPoint x: 396, endPoint y: 340, distance: 71.6
click at [396, 340] on tbody "2 HELEN GOUGH 3 Rowena Gilbert 3 Sam Kirk 2 Helen Lane 2 CAROLINE BOURNE 2 Hele…" at bounding box center [609, 450] width 710 height 723
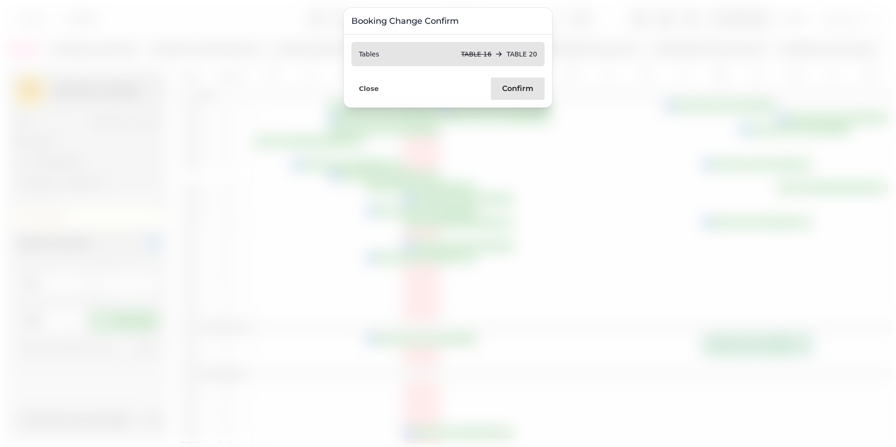
click at [520, 91] on span "Confirm" at bounding box center [517, 88] width 31 height 7
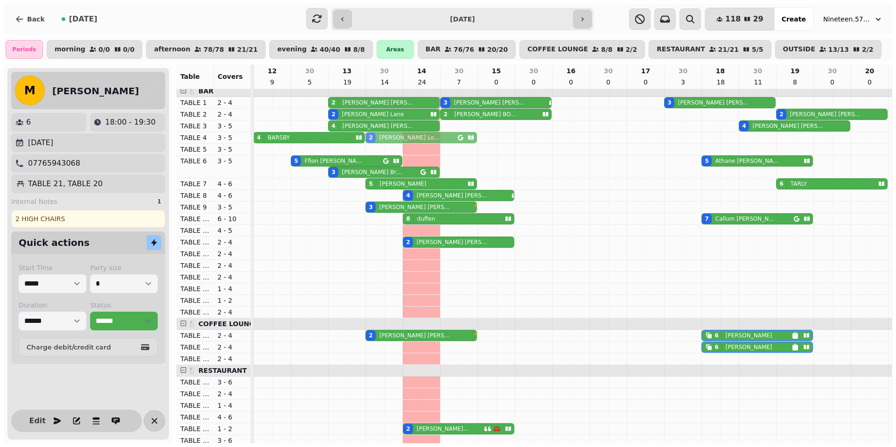
drag, startPoint x: 390, startPoint y: 257, endPoint x: 390, endPoint y: 137, distance: 120.0
click at [390, 137] on tbody "2 HELEN GOUGH 3 Rowena Gilbert 3 Sam Kirk 2 Helen Lane 2 CAROLINE BOURNE 2 Hele…" at bounding box center [608, 446] width 710 height 723
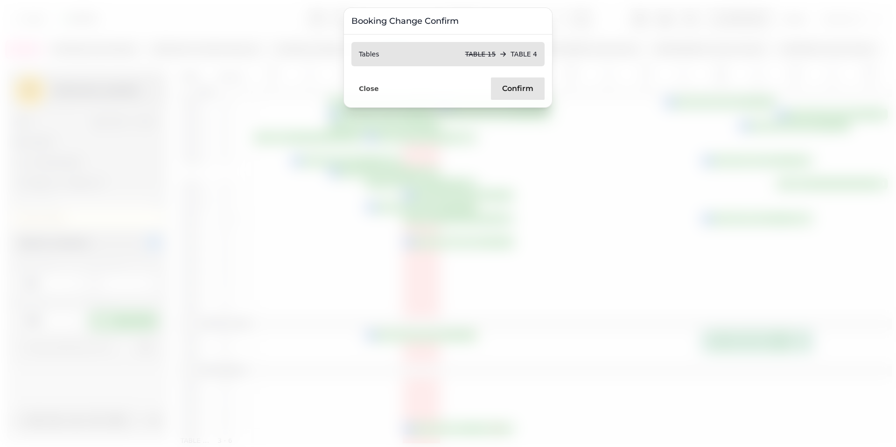
click at [519, 90] on span "Confirm" at bounding box center [517, 88] width 31 height 7
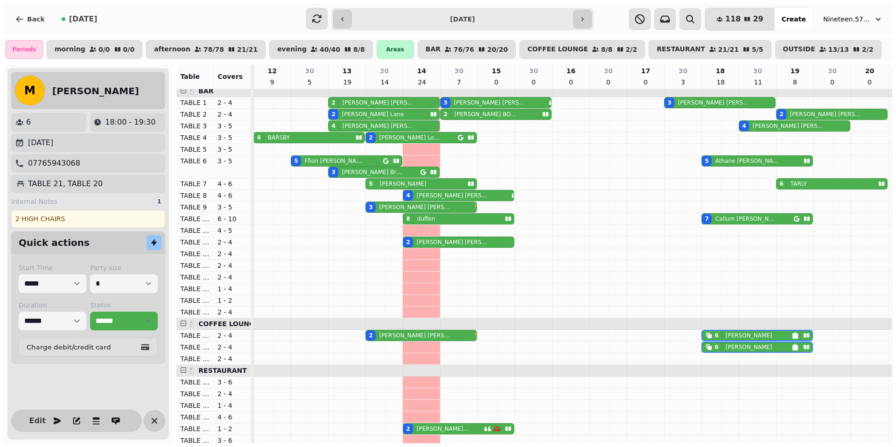
click at [424, 194] on p "Mike Davies" at bounding box center [453, 195] width 72 height 7
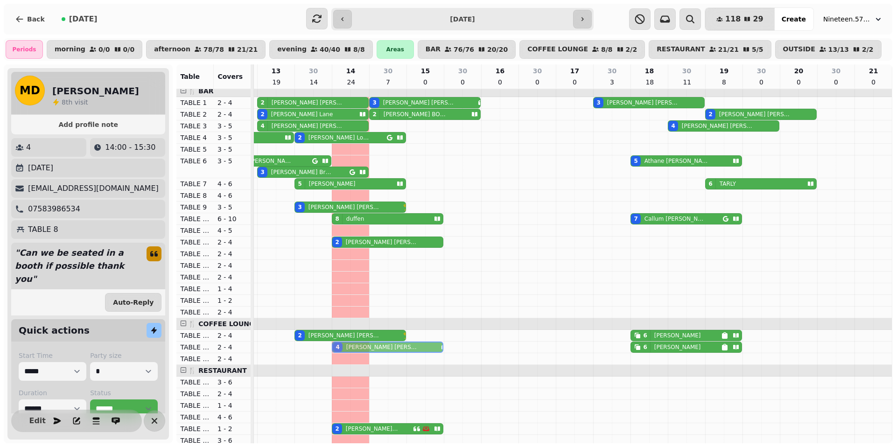
drag, startPoint x: 424, startPoint y: 194, endPoint x: 423, endPoint y: 342, distance: 148.4
click at [423, 342] on tbody "2 HELEN GOUGH 3 Rowena Gilbert 3 Sam Kirk 2 Helen Lane 2 CAROLINE BOURNE 2 Hele…" at bounding box center [538, 446] width 710 height 723
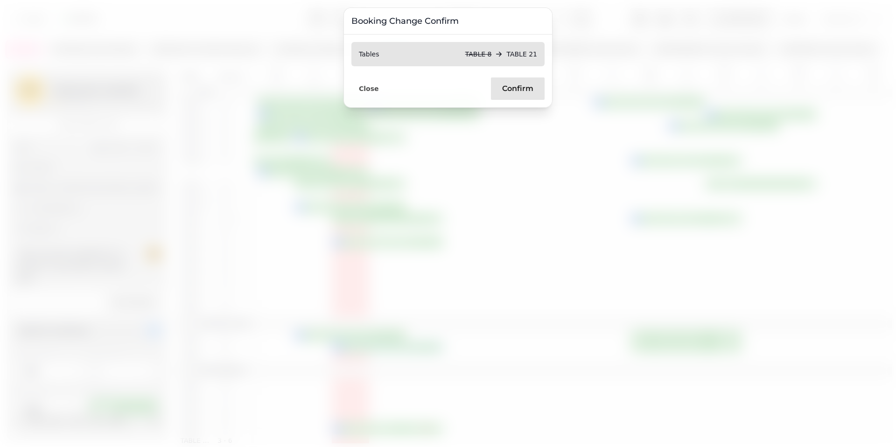
click at [509, 88] on span "Confirm" at bounding box center [517, 88] width 31 height 7
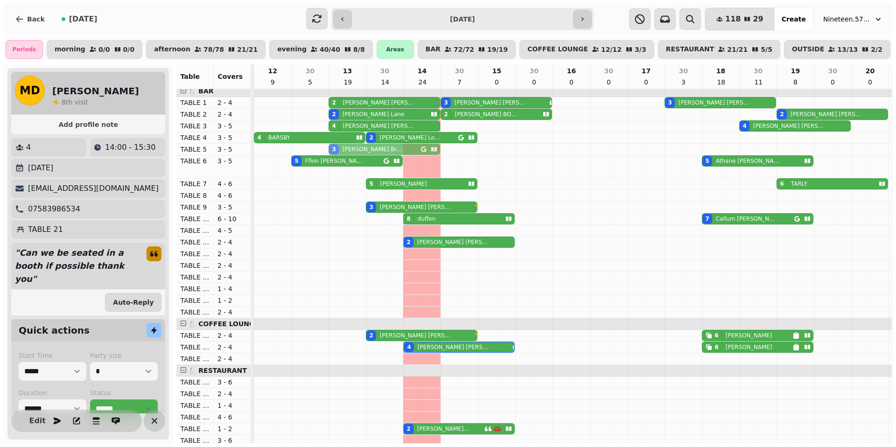
drag, startPoint x: 356, startPoint y: 173, endPoint x: 361, endPoint y: 148, distance: 26.3
click at [361, 148] on tbody "2 HELEN GOUGH 3 Rowena Gilbert 3 Sam Kirk 2 Helen Lane 2 CAROLINE BOURNE 2 Hele…" at bounding box center [609, 446] width 710 height 723
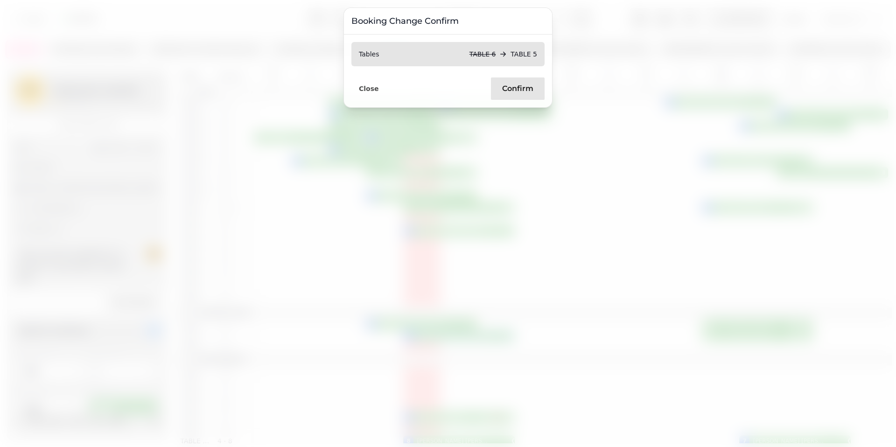
click at [509, 86] on span "Confirm" at bounding box center [517, 88] width 31 height 7
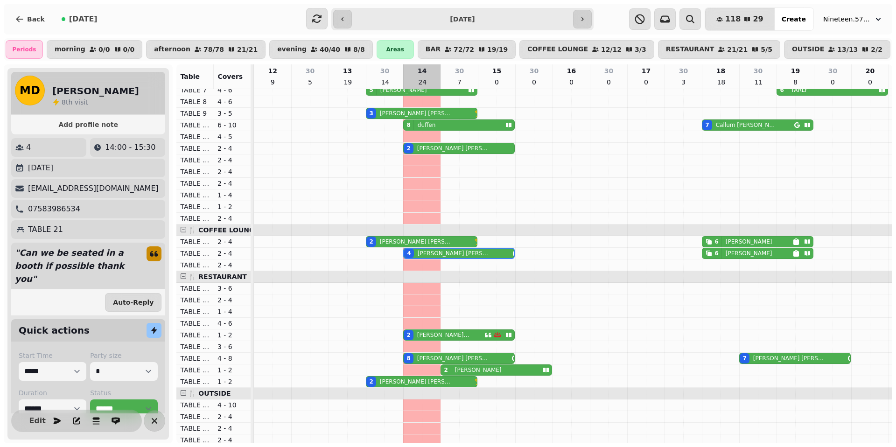
scroll to position [87, 0]
click at [444, 334] on p "Lesley Evison" at bounding box center [443, 334] width 53 height 7
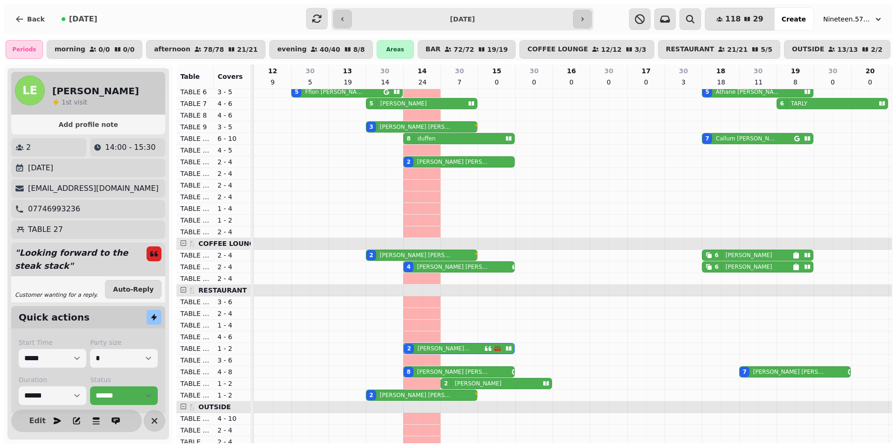
scroll to position [53, 0]
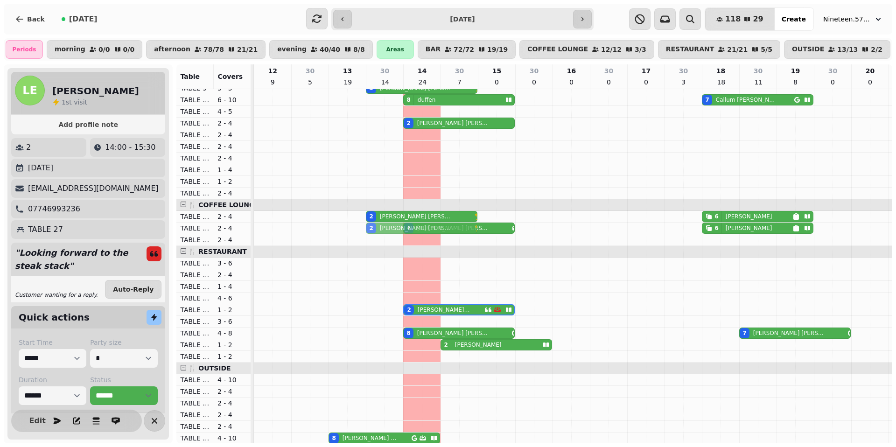
drag, startPoint x: 397, startPoint y: 358, endPoint x: 396, endPoint y: 230, distance: 128.4
click at [396, 230] on tbody "2 HELEN GOUGH 3 Rowena Gilbert 3 Sam Kirk 2 Helen Lane 2 CAROLINE BOURNE 2 Hele…" at bounding box center [609, 333] width 710 height 711
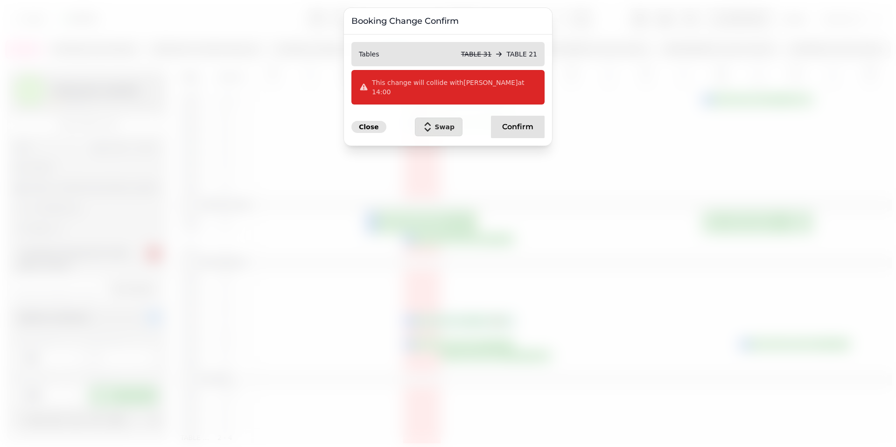
click at [365, 124] on span "Close" at bounding box center [369, 127] width 20 height 7
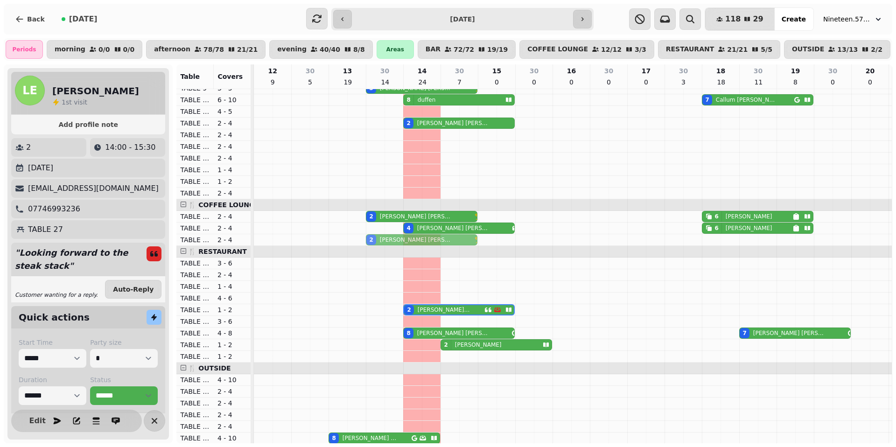
drag, startPoint x: 392, startPoint y: 355, endPoint x: 390, endPoint y: 244, distance: 111.6
click at [390, 241] on tbody "2 HELEN GOUGH 3 Rowena Gilbert 3 Sam Kirk 2 Helen Lane 2 CAROLINE BOURNE 2 Hele…" at bounding box center [609, 333] width 710 height 711
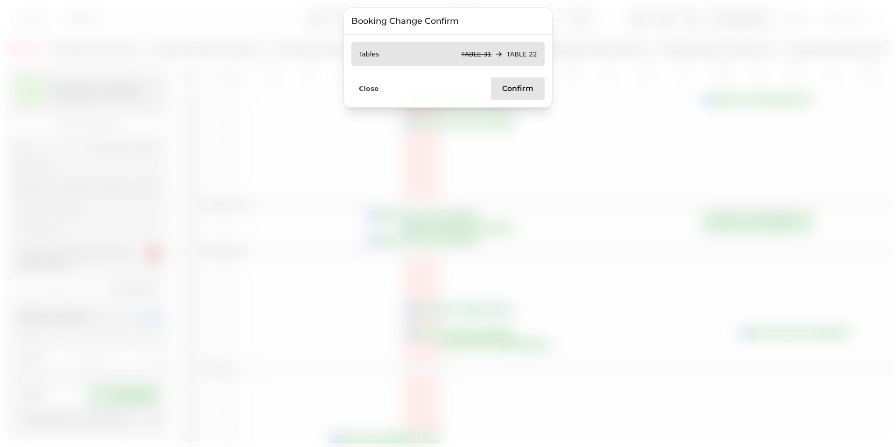
click at [504, 91] on span "Confirm" at bounding box center [517, 88] width 31 height 7
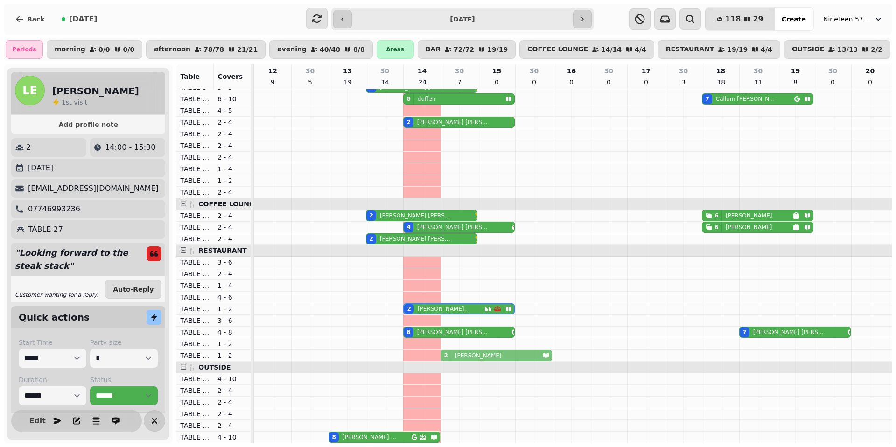
drag, startPoint x: 454, startPoint y: 343, endPoint x: 454, endPoint y: 351, distance: 8.4
click at [453, 356] on tbody "2 HELEN GOUGH 3 Rowena Gilbert 3 Sam Kirk 2 Helen Lane 2 CAROLINE BOURNE 2 Hele…" at bounding box center [609, 332] width 710 height 711
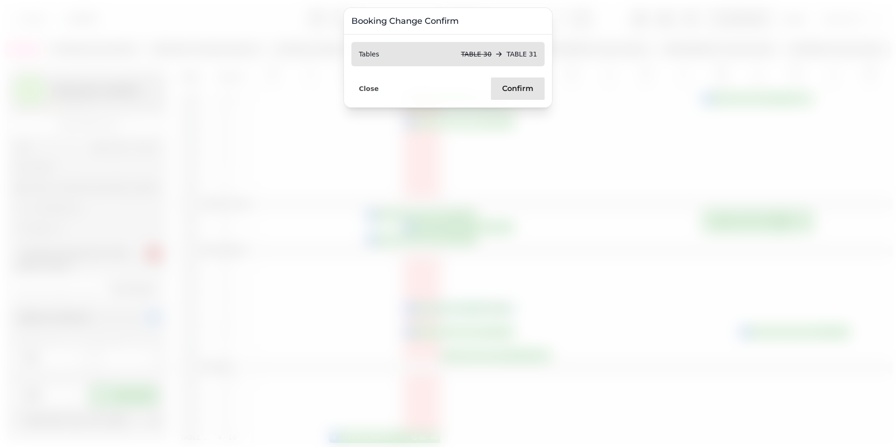
click at [519, 88] on span "Confirm" at bounding box center [517, 88] width 31 height 7
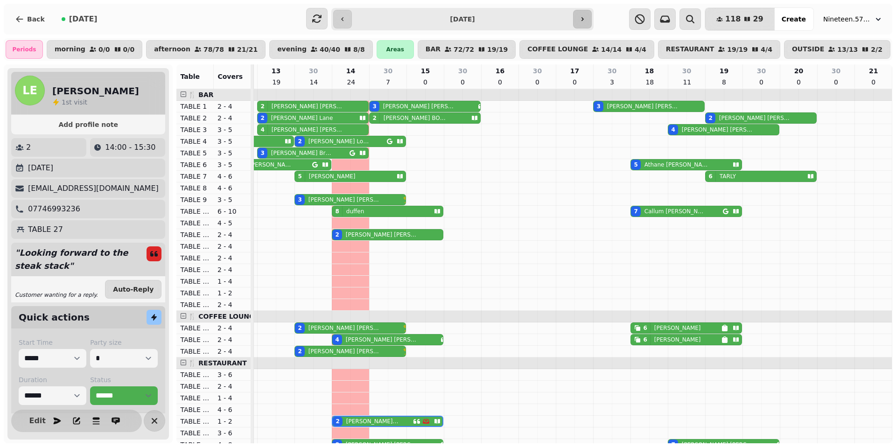
click at [587, 21] on button "button" at bounding box center [582, 19] width 19 height 19
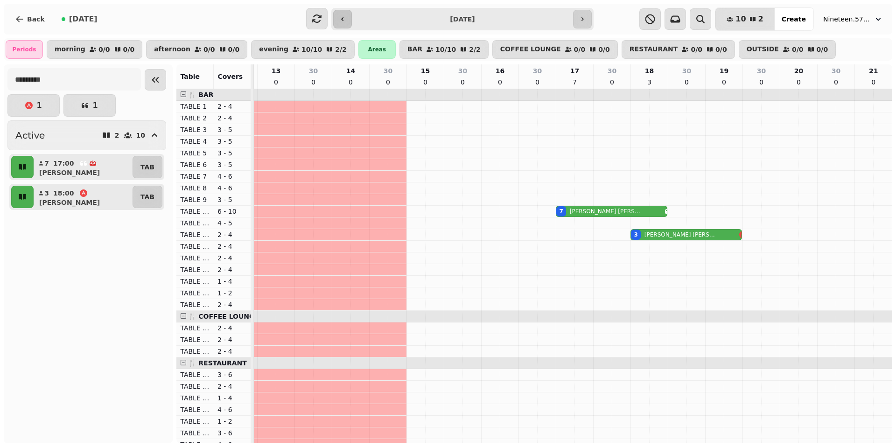
click at [346, 20] on button "button" at bounding box center [342, 19] width 19 height 19
type input "**********"
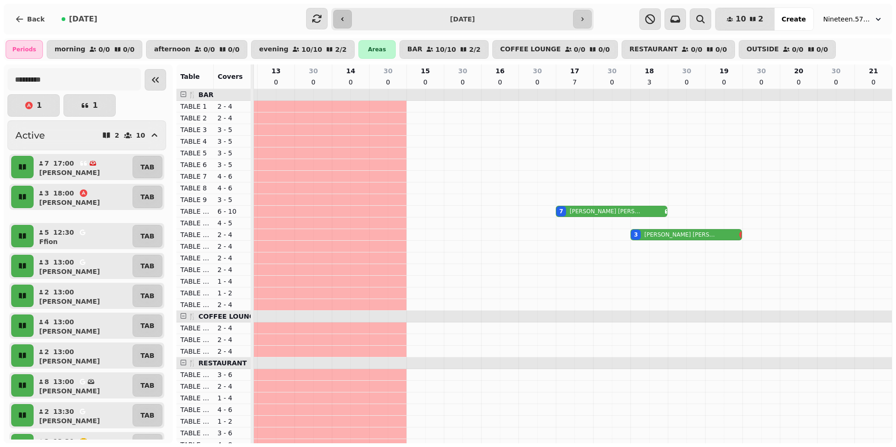
select select "**********"
select select "*"
select select "****"
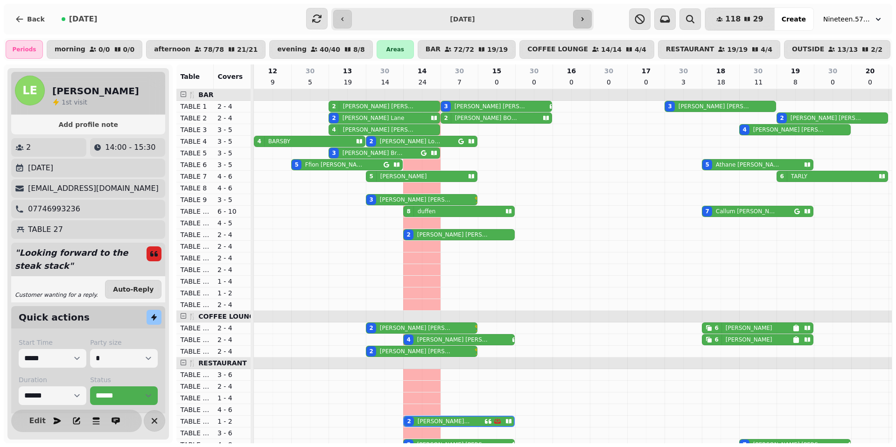
click at [584, 21] on icon "button" at bounding box center [582, 18] width 7 height 7
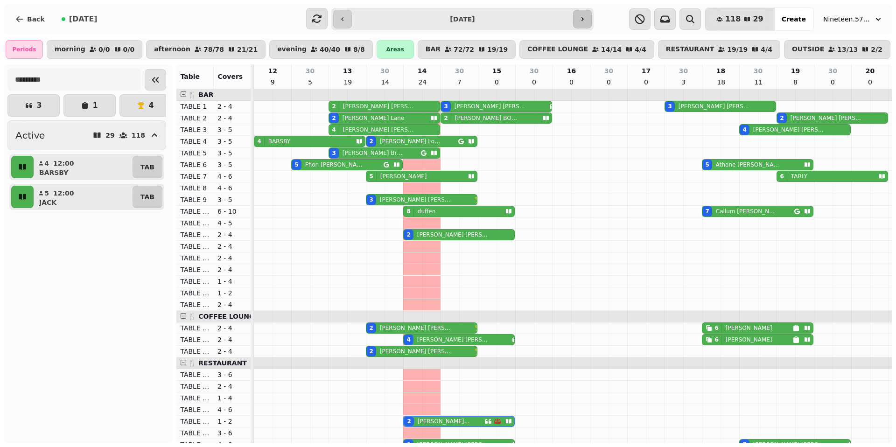
type input "**********"
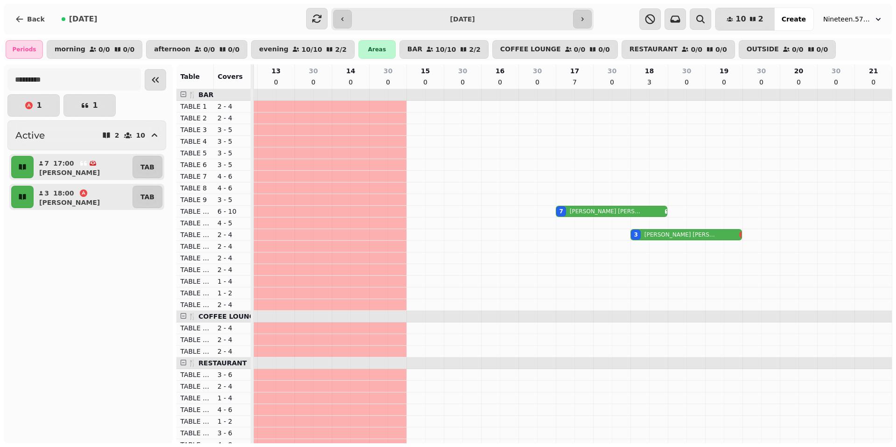
click at [589, 210] on p "Chandler Smith" at bounding box center [606, 211] width 72 height 7
select select "**********"
select select "*"
select select "****"
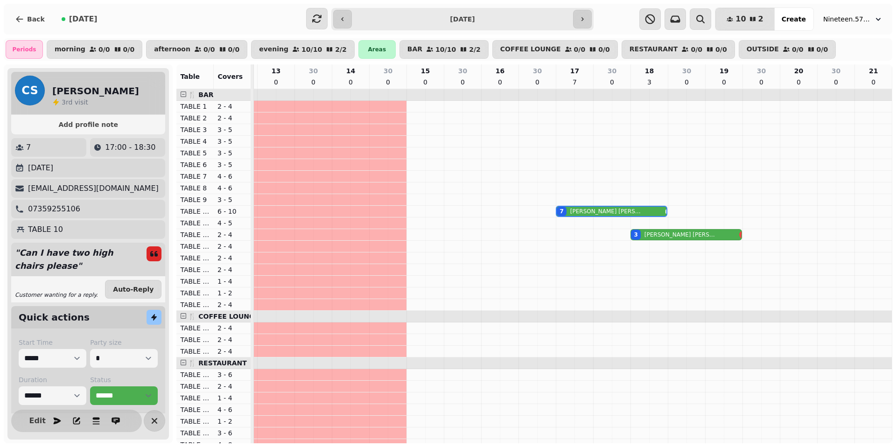
click at [659, 235] on p "Michaela Bruder" at bounding box center [681, 234] width 72 height 7
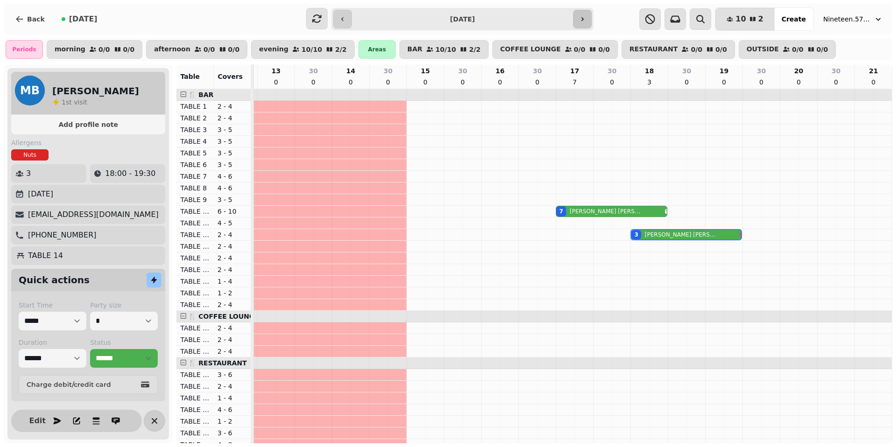
click at [583, 19] on icon "button" at bounding box center [583, 19] width 2 height 4
type input "**********"
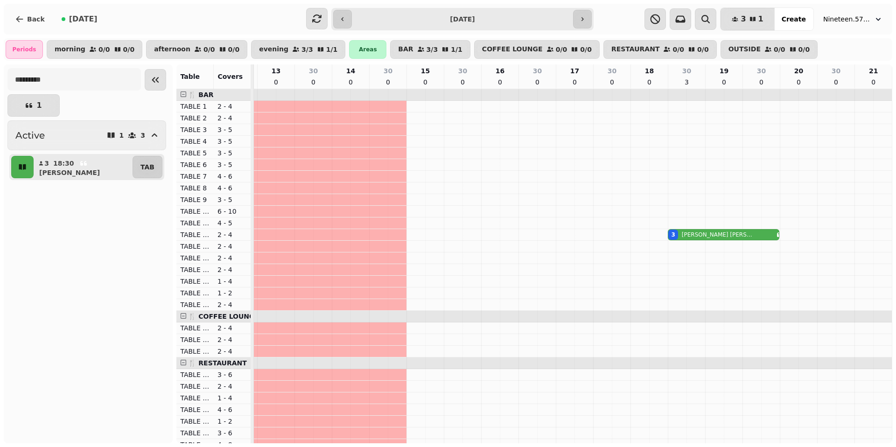
click at [691, 235] on p "Rowena Gilbert" at bounding box center [718, 234] width 72 height 7
select select "**********"
select select "*"
select select "****"
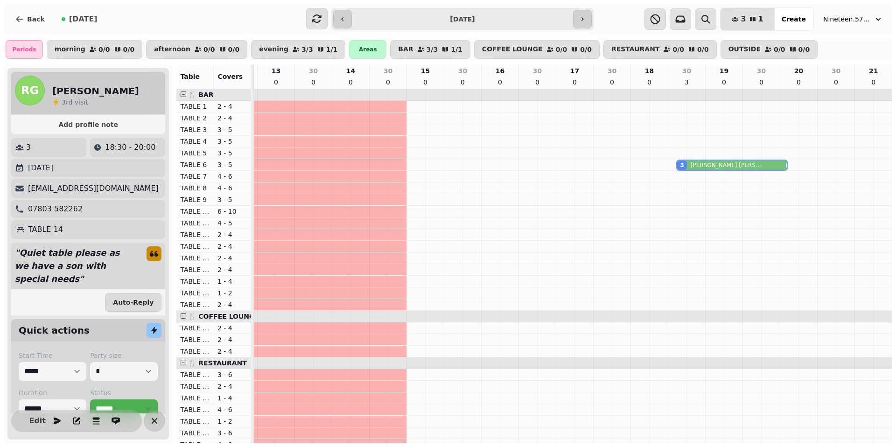
click at [695, 101] on tbody "3 Rowena Gilbert" at bounding box center [538, 444] width 710 height 711
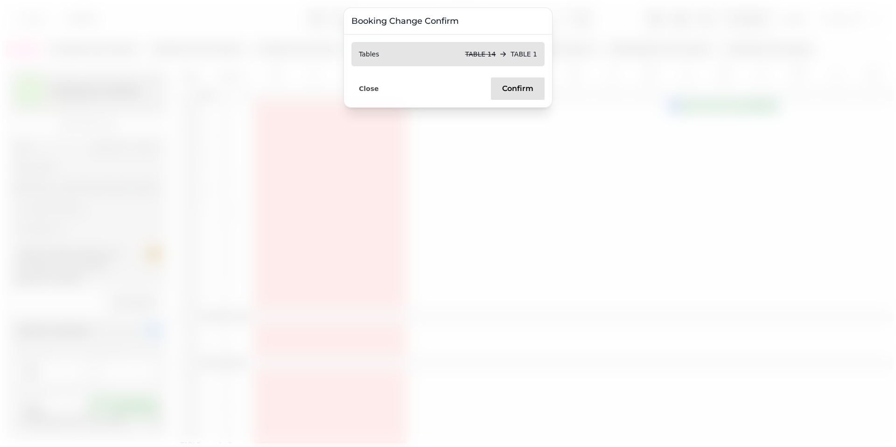
click at [693, 105] on div at bounding box center [448, 223] width 896 height 447
click at [509, 88] on span "Confirm" at bounding box center [517, 88] width 31 height 7
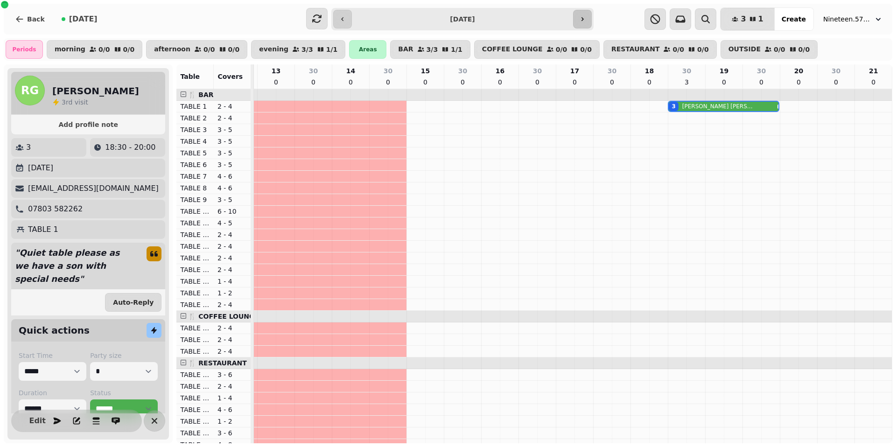
click at [583, 19] on icon "button" at bounding box center [583, 19] width 2 height 4
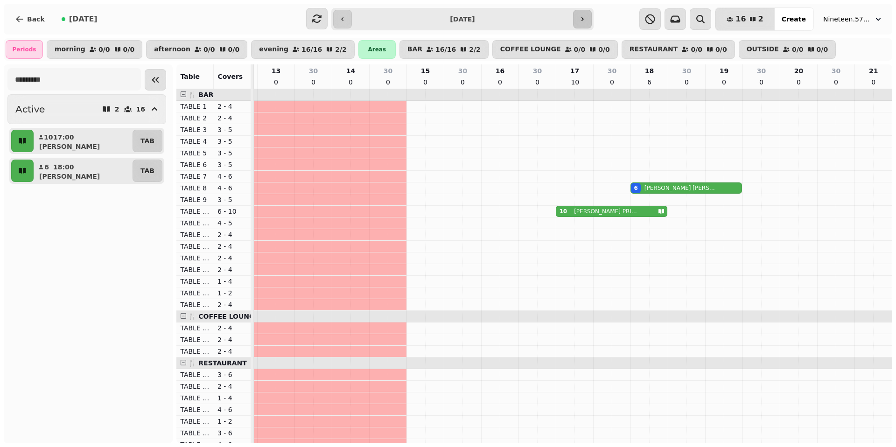
click at [584, 20] on icon "button" at bounding box center [582, 18] width 7 height 7
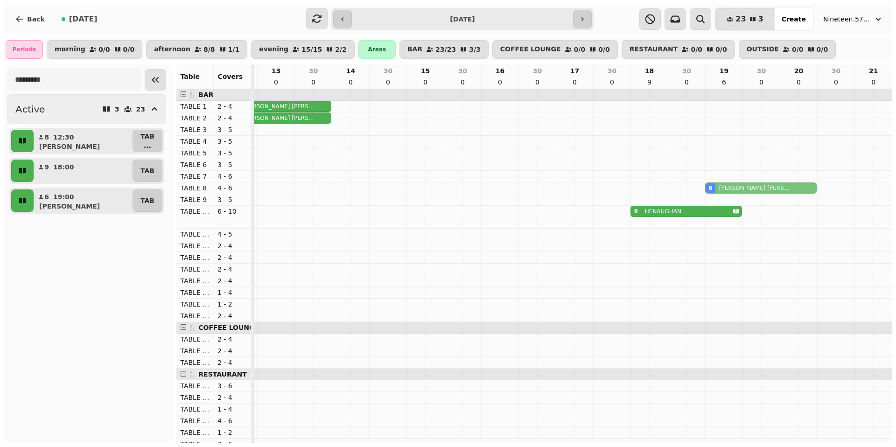
drag, startPoint x: 727, startPoint y: 223, endPoint x: 727, endPoint y: 188, distance: 35.0
click at [727, 188] on tbody "8 DAN SLATER 8 DAN SLATER 6 Katie Shaw 9 HENAUGHAN 6 Katie Shaw" at bounding box center [538, 450] width 710 height 723
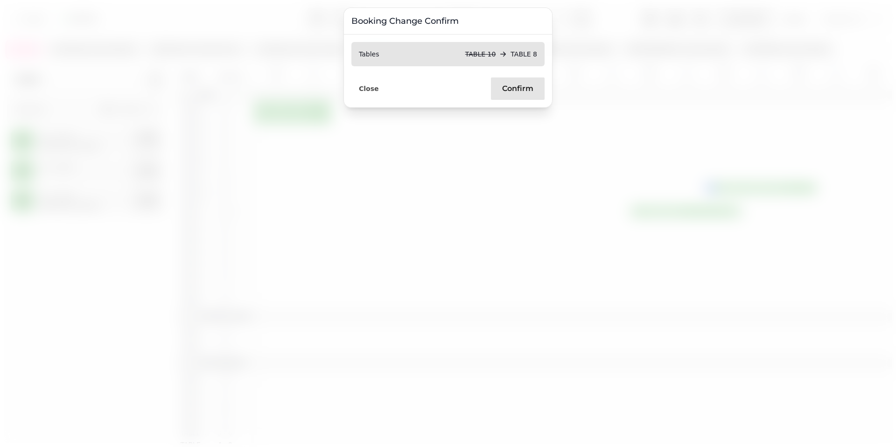
click at [509, 89] on span "Confirm" at bounding box center [517, 88] width 31 height 7
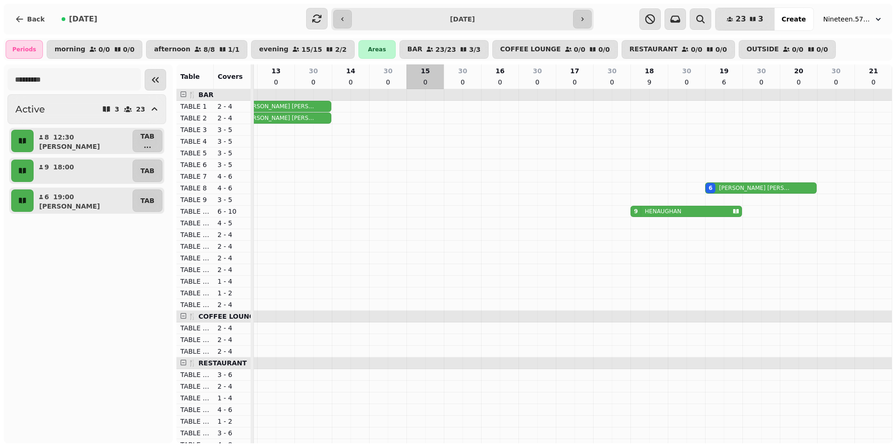
scroll to position [0, 0]
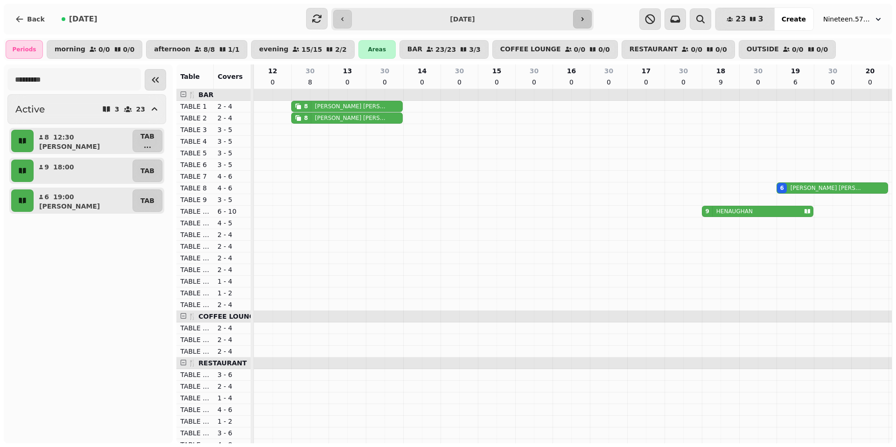
click at [586, 18] on button "button" at bounding box center [582, 19] width 19 height 19
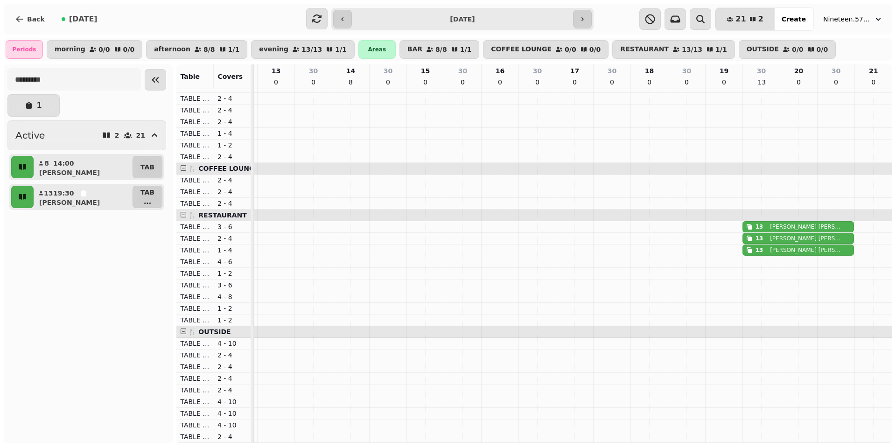
scroll to position [9, 0]
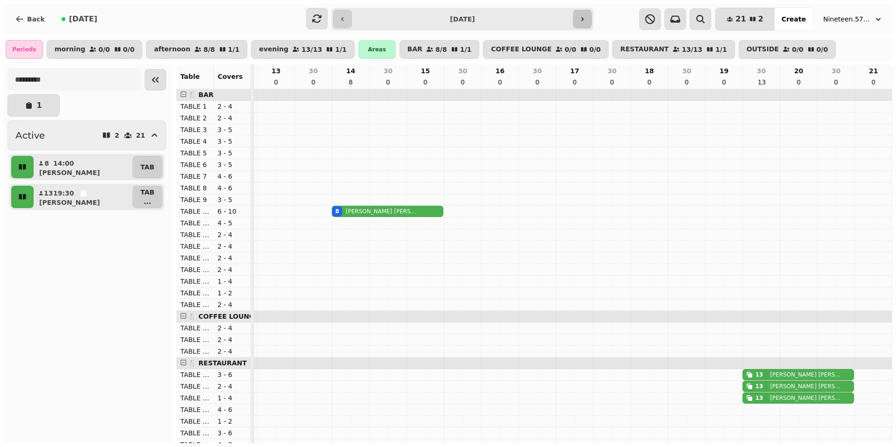
click at [585, 21] on icon "button" at bounding box center [582, 18] width 7 height 7
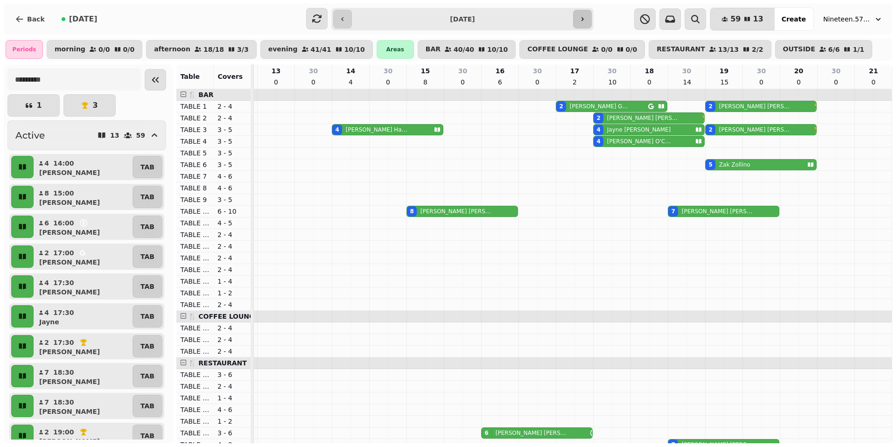
click at [586, 20] on button "button" at bounding box center [582, 19] width 19 height 19
type input "**********"
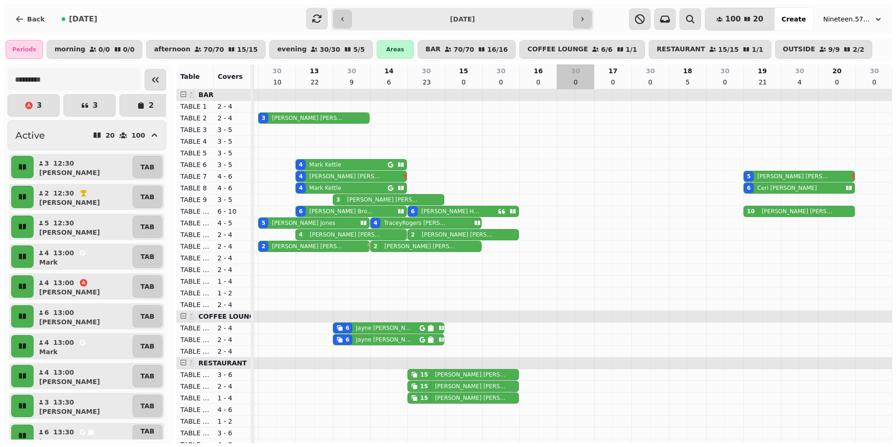
scroll to position [0, 0]
